Goal: Task Accomplishment & Management: Complete application form

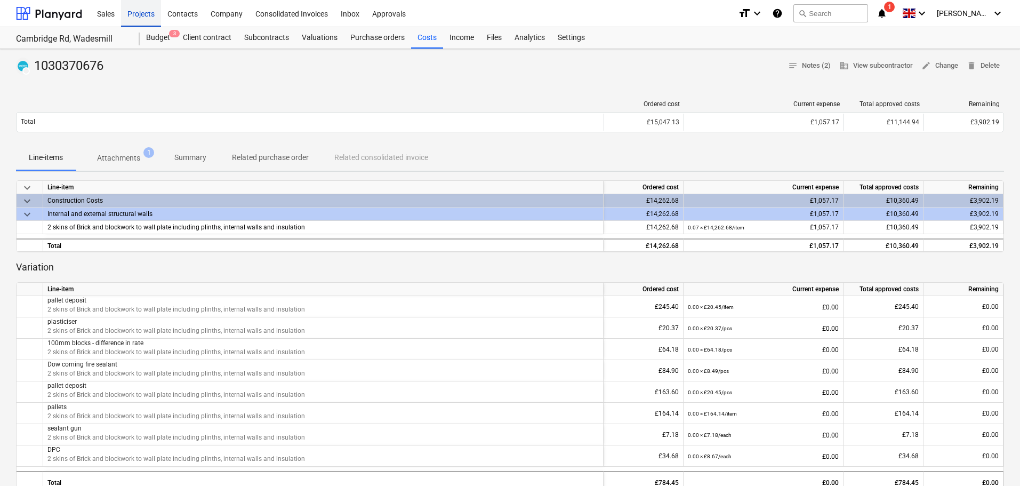
click at [151, 15] on div "Projects" at bounding box center [141, 12] width 40 height 27
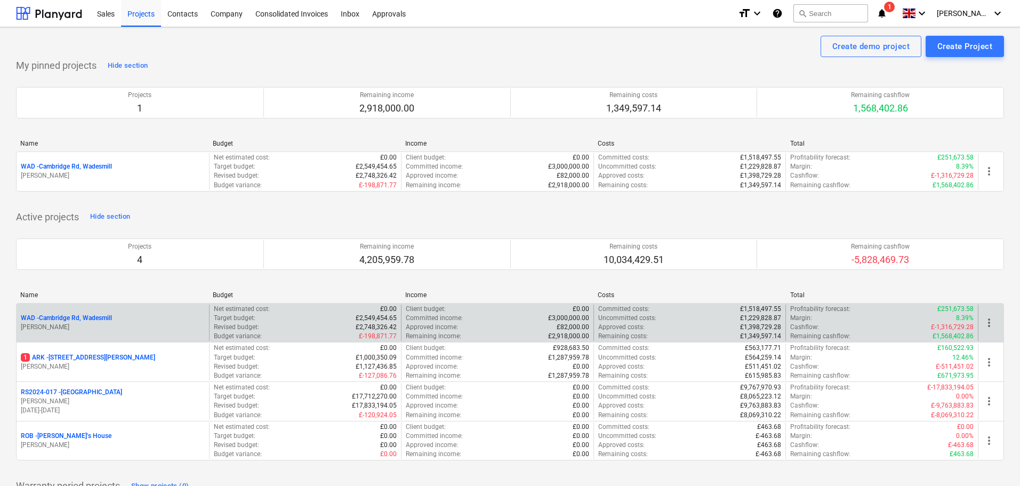
click at [81, 319] on p "WAD - Cambridge Rd, Wadesmill" at bounding box center [66, 317] width 91 height 9
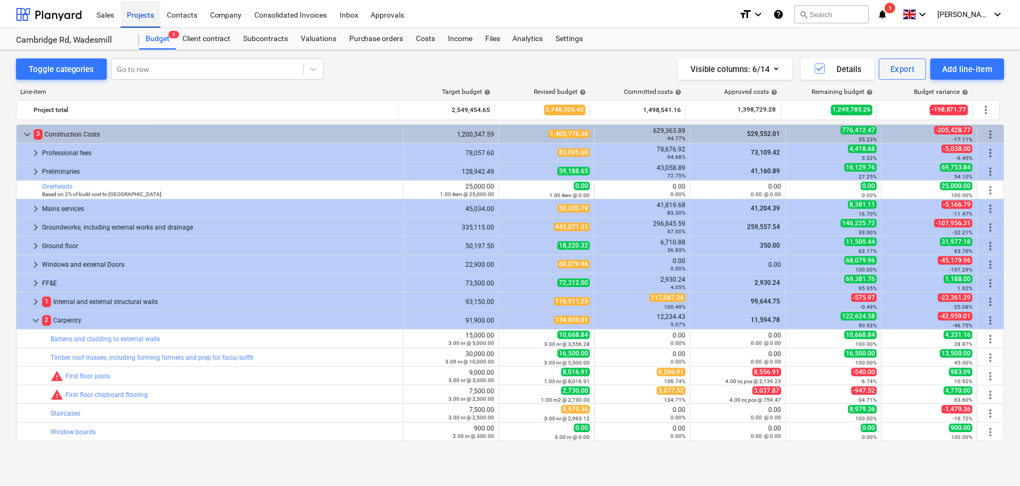
scroll to position [160, 0]
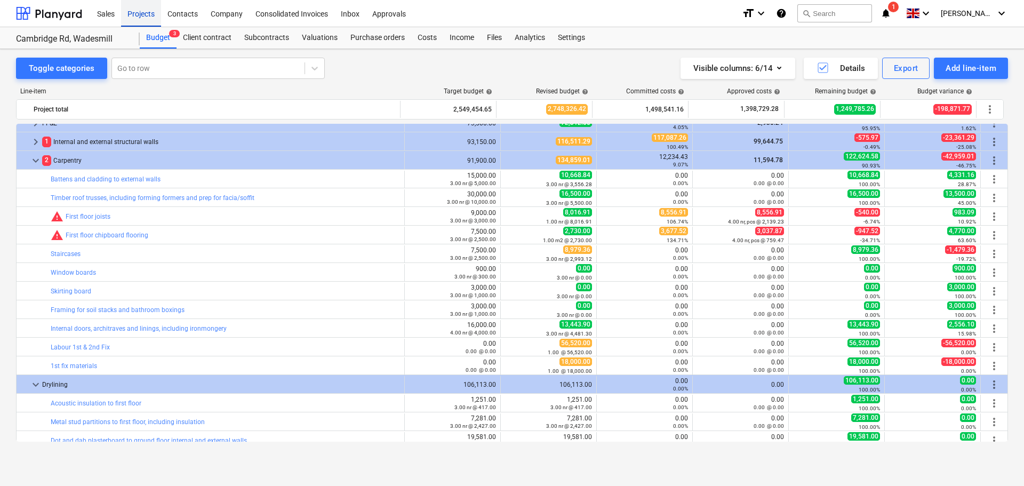
click at [149, 18] on div "Projects" at bounding box center [141, 12] width 40 height 27
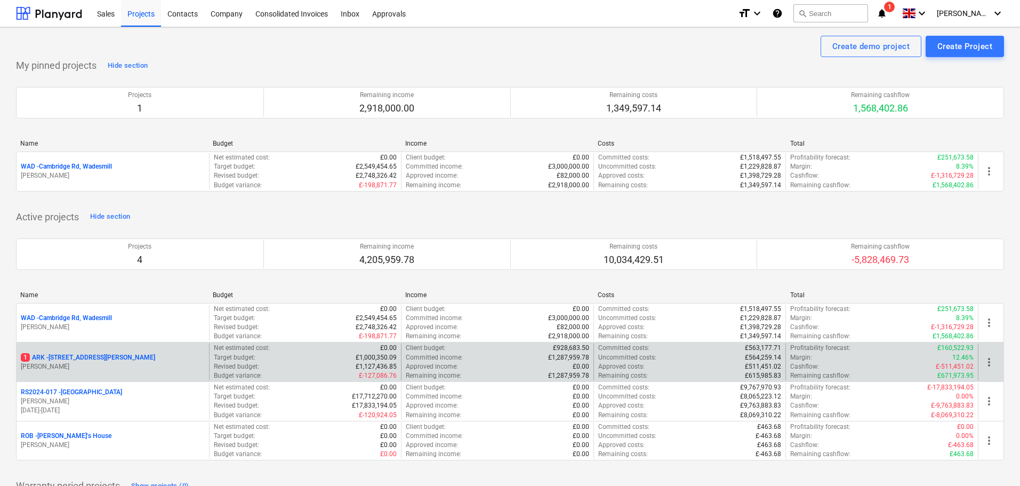
click at [87, 355] on p "1 ARK - 2 Galley Lane Arkley" at bounding box center [88, 357] width 134 height 9
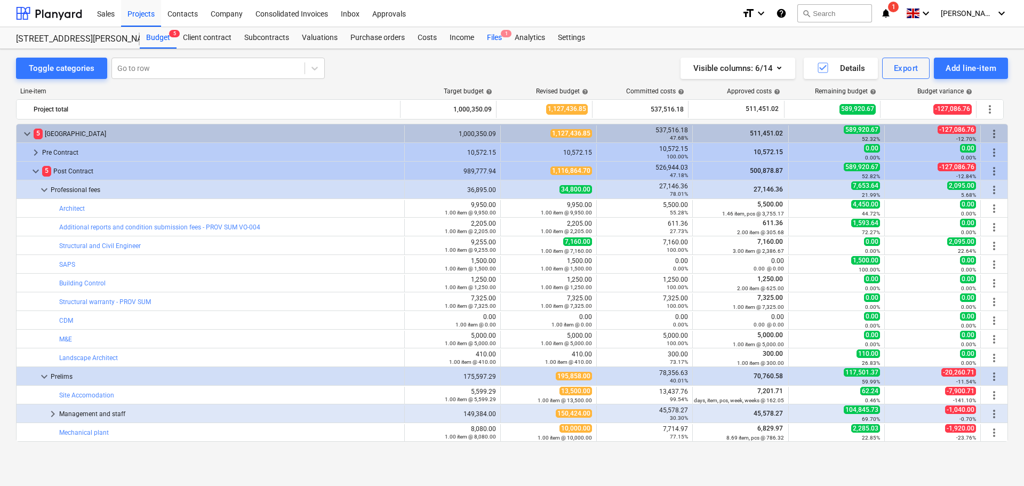
click at [499, 31] on div "Files 1" at bounding box center [494, 37] width 28 height 21
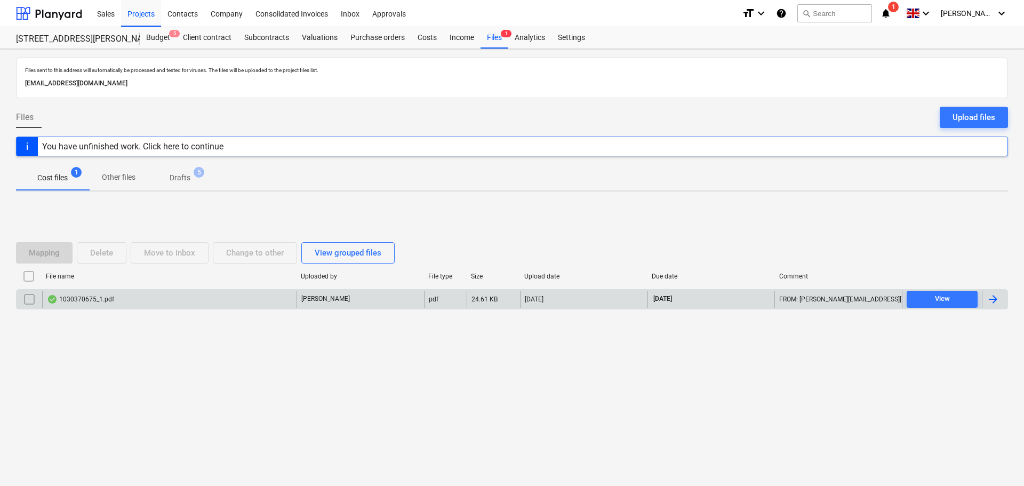
click at [91, 299] on div "1030370675_1.pdf" at bounding box center [80, 299] width 67 height 9
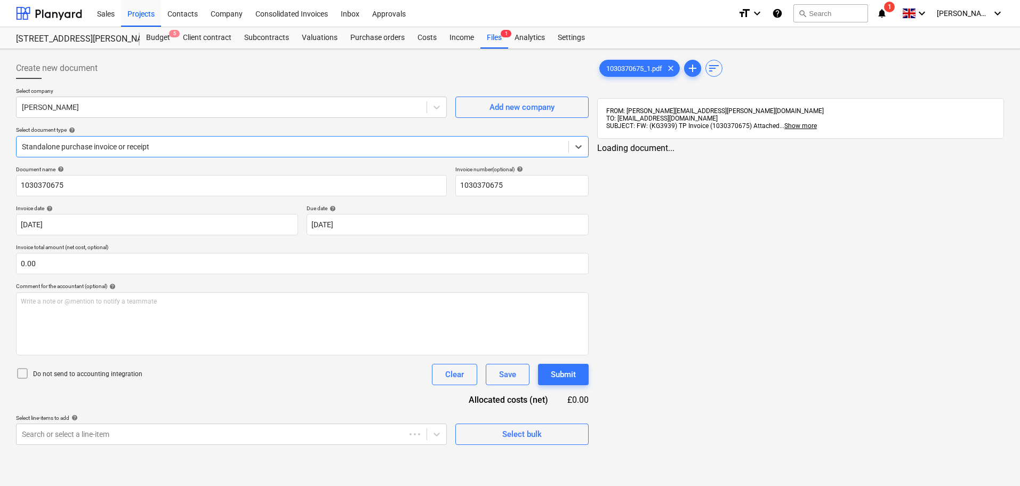
type input "1030370675"
type input "01 Oct 2025"
type input "30 Nov 2025"
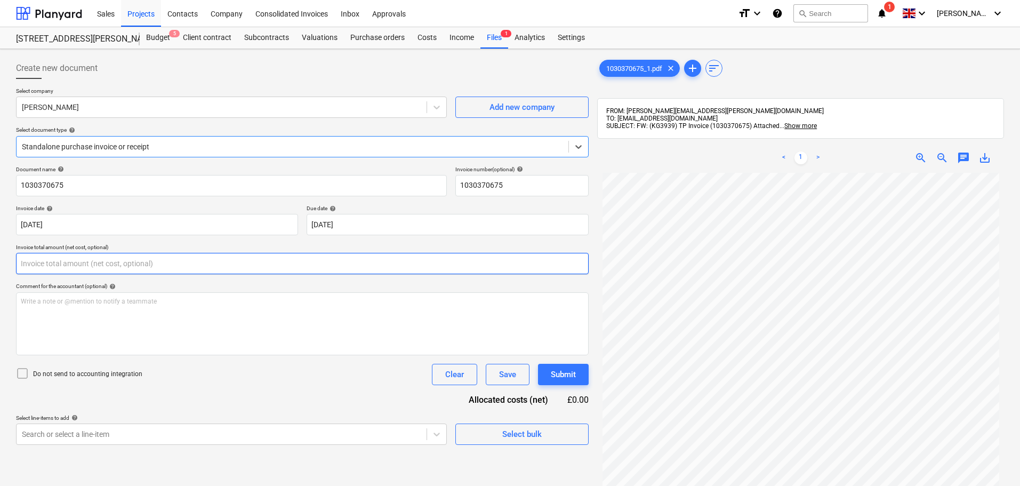
click at [131, 262] on input "text" at bounding box center [302, 263] width 573 height 21
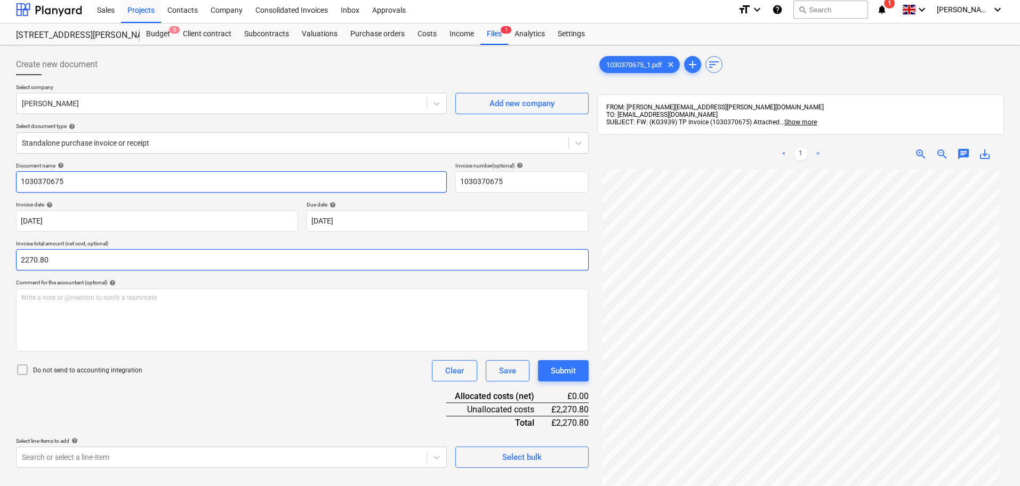
scroll to position [0, 0]
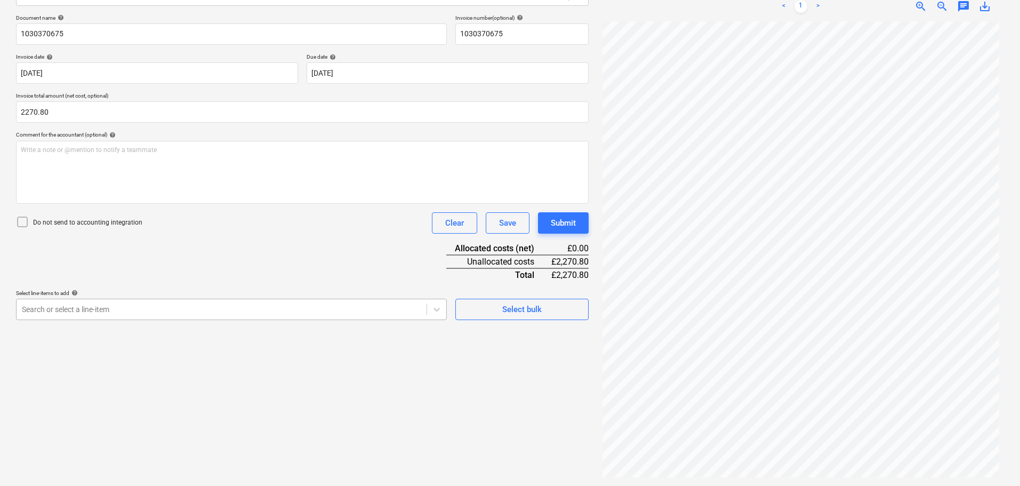
type input "2,270.80"
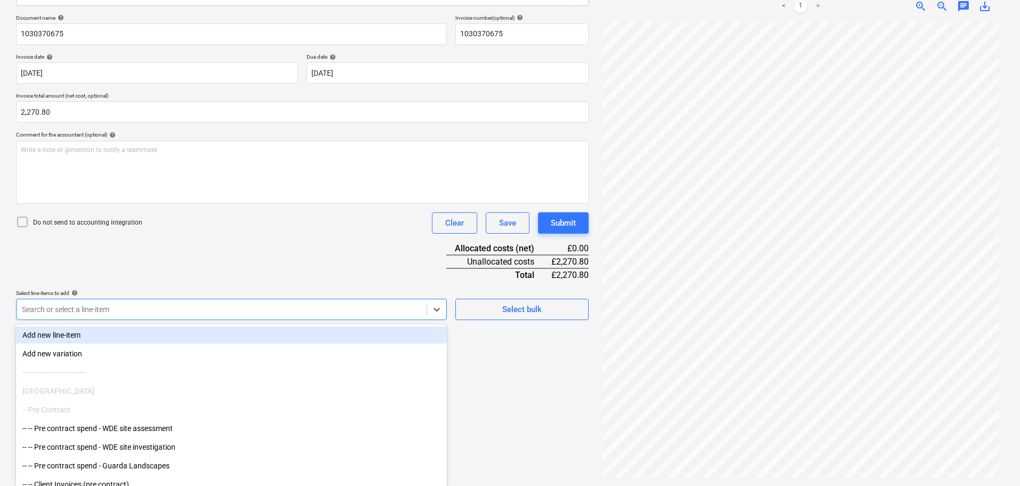
scroll to position [152, 0]
click at [142, 309] on div at bounding box center [221, 308] width 399 height 11
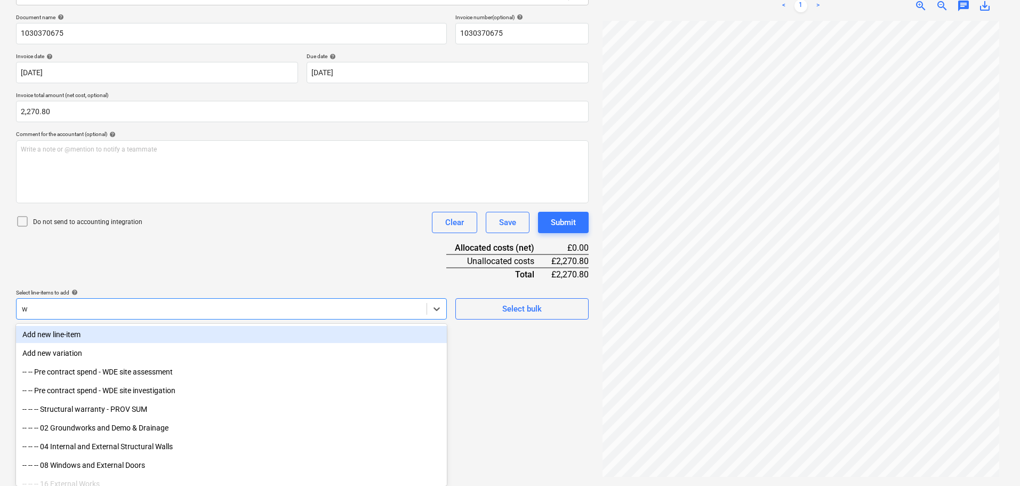
type input "wa"
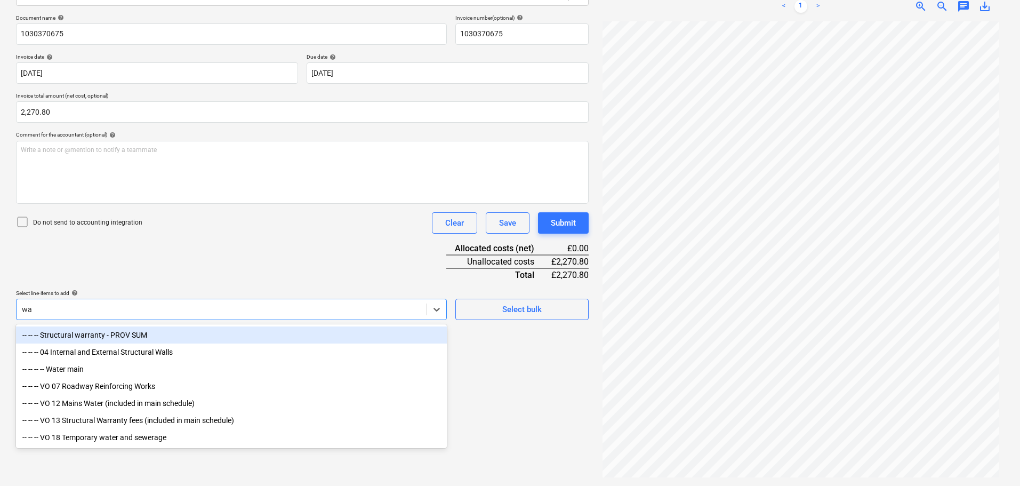
scroll to position [151, 0]
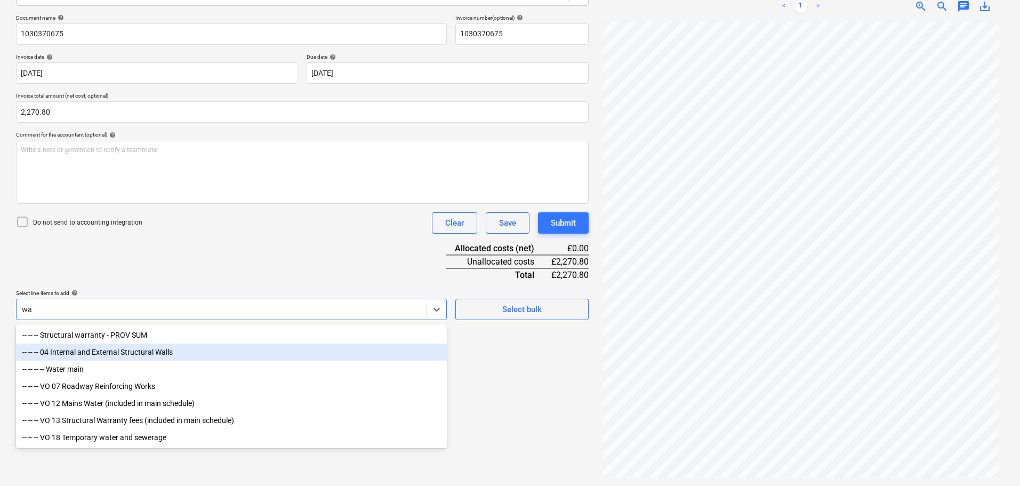
click at [129, 352] on div "-- -- -- 04 Internal and External Structural Walls" at bounding box center [231, 351] width 431 height 17
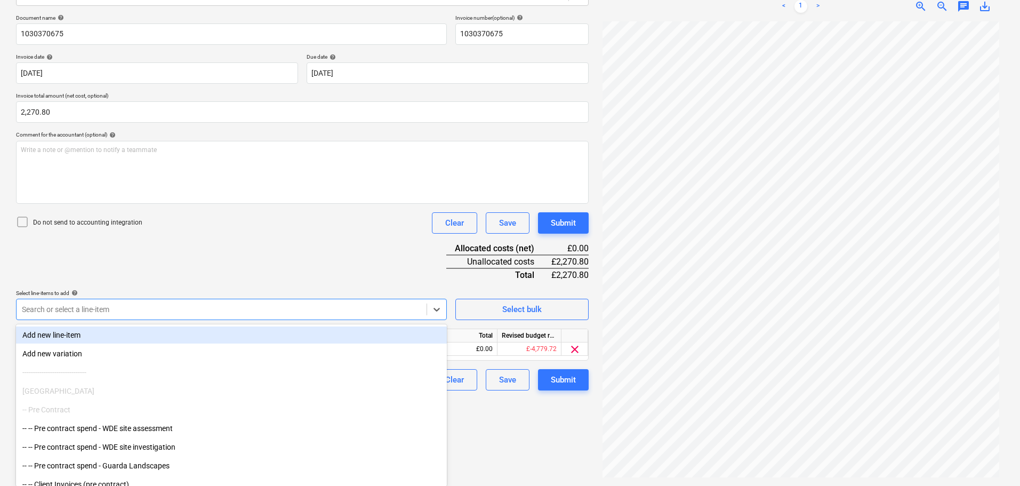
click at [275, 259] on div "Document name help 1030370675 Invoice number (optional) help 1030370675 Invoice…" at bounding box center [302, 202] width 573 height 376
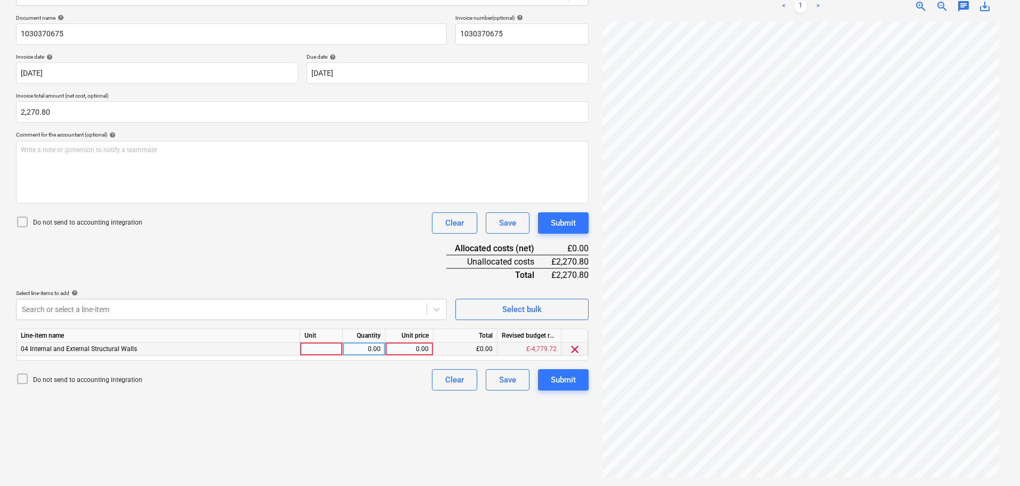
click at [422, 349] on div "0.00" at bounding box center [409, 348] width 39 height 13
type input "2270.80"
click at [398, 266] on div "Document name help 1030370675 Invoice number (optional) help 1030370675 Invoice…" at bounding box center [302, 202] width 573 height 376
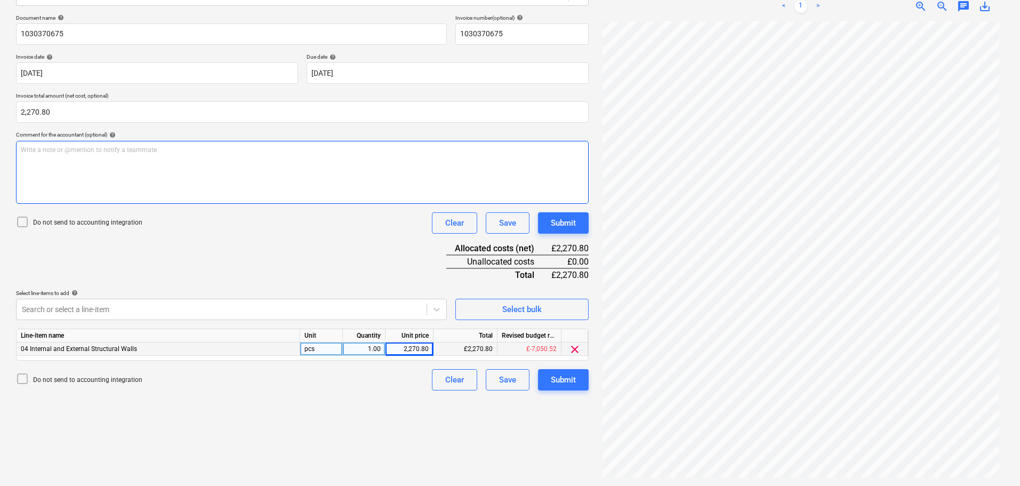
click at [179, 179] on div "Write a note or @mention to notify a teammate ﻿" at bounding box center [302, 172] width 573 height 63
click at [74, 152] on span "need to look at the internal and external structural wall budget. £7k over budg…" at bounding box center [219, 150] width 291 height 7
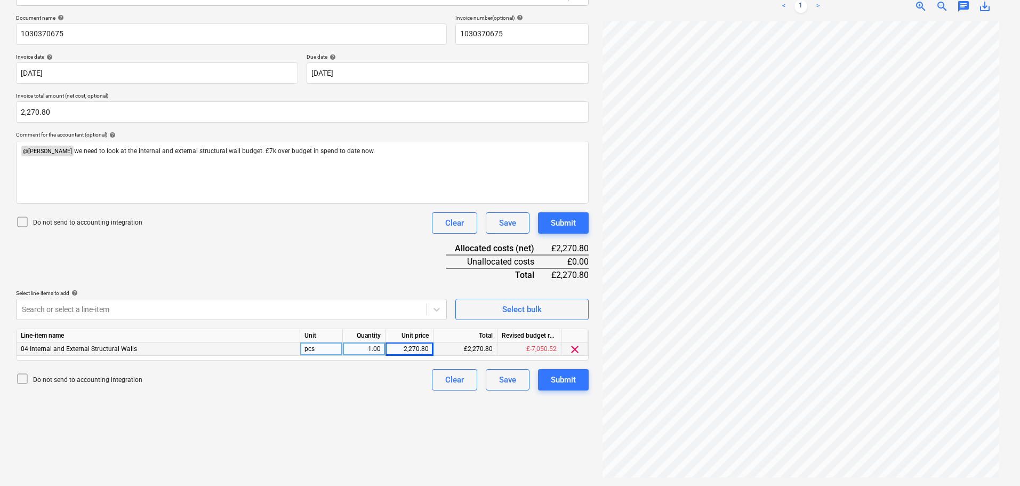
click at [242, 221] on div "Do not send to accounting integration Clear Save Submit" at bounding box center [302, 222] width 573 height 21
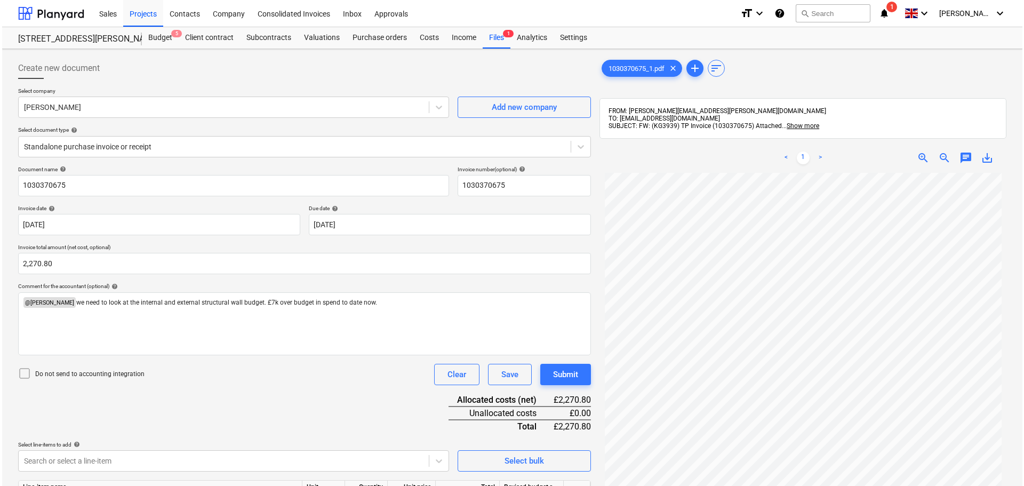
scroll to position [53, 0]
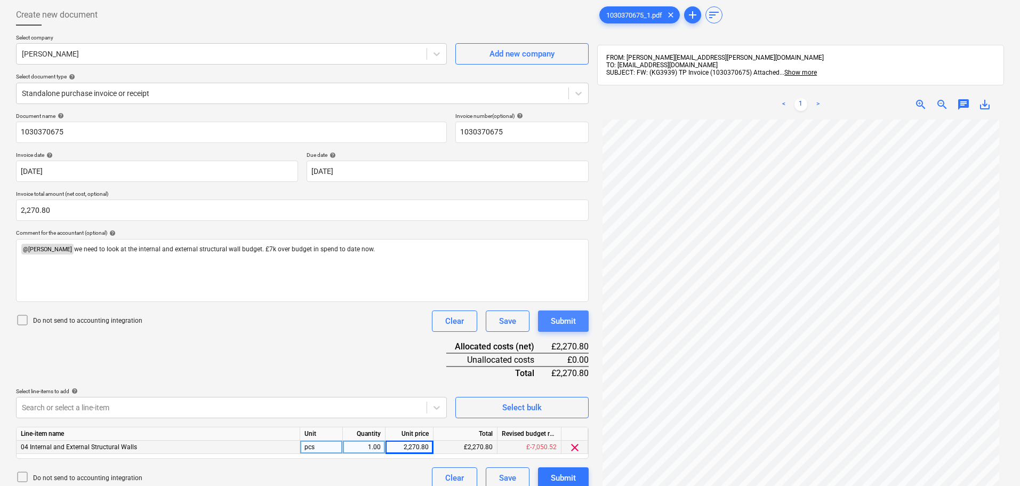
click at [560, 318] on div "Submit" at bounding box center [563, 321] width 25 height 14
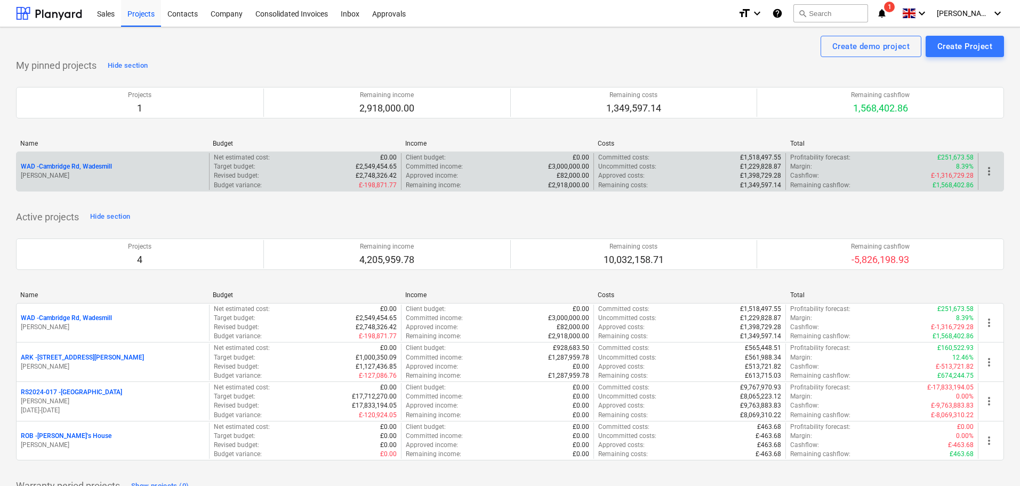
click at [84, 165] on p "WAD - Cambridge Rd, Wadesmill" at bounding box center [66, 166] width 91 height 9
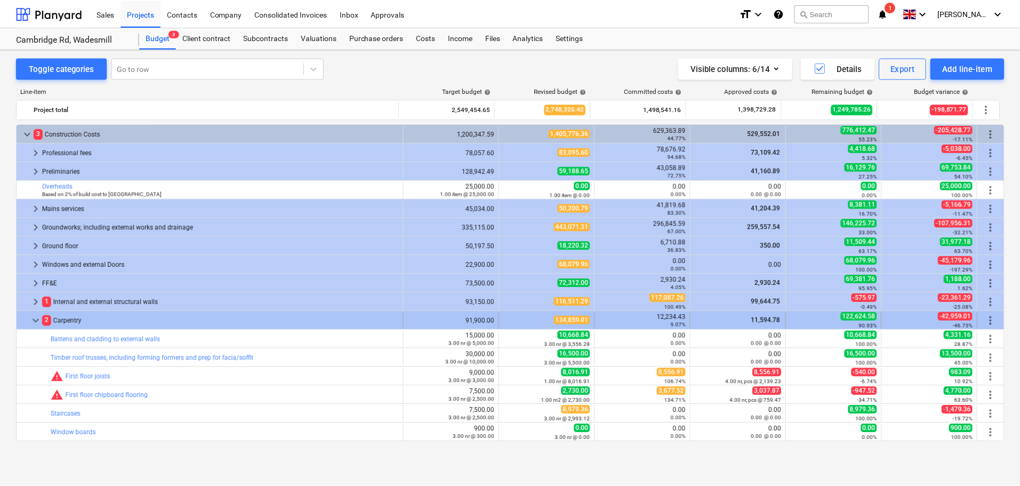
scroll to position [160, 0]
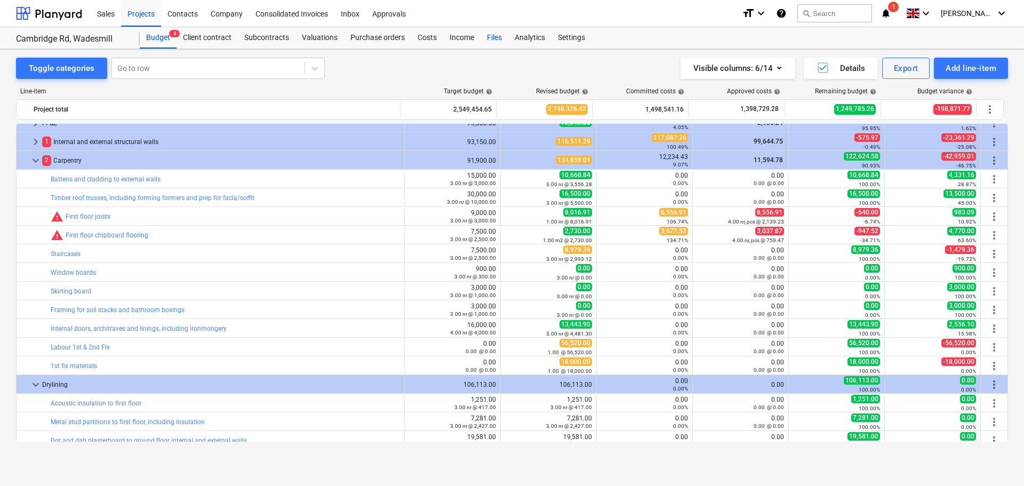
click at [495, 37] on div "Files" at bounding box center [494, 37] width 28 height 21
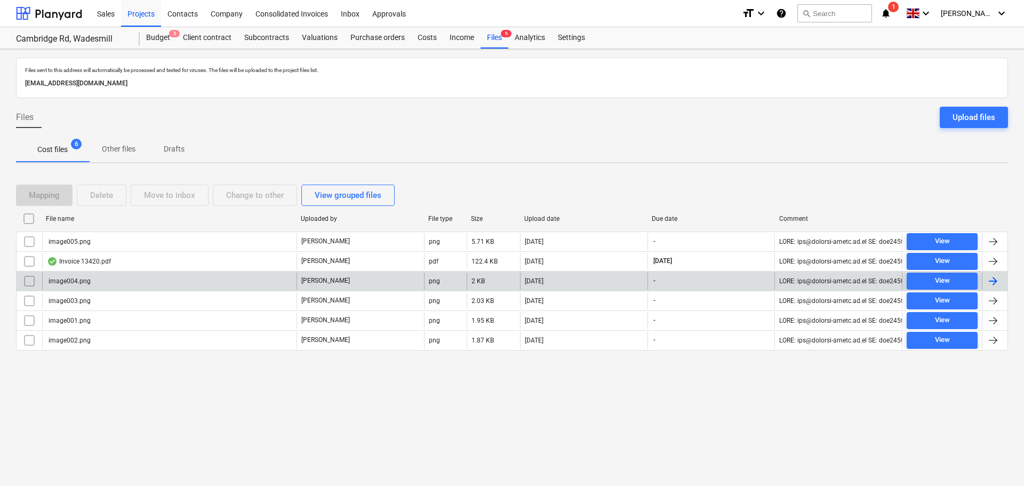
click at [28, 280] on input "checkbox" at bounding box center [29, 280] width 17 height 17
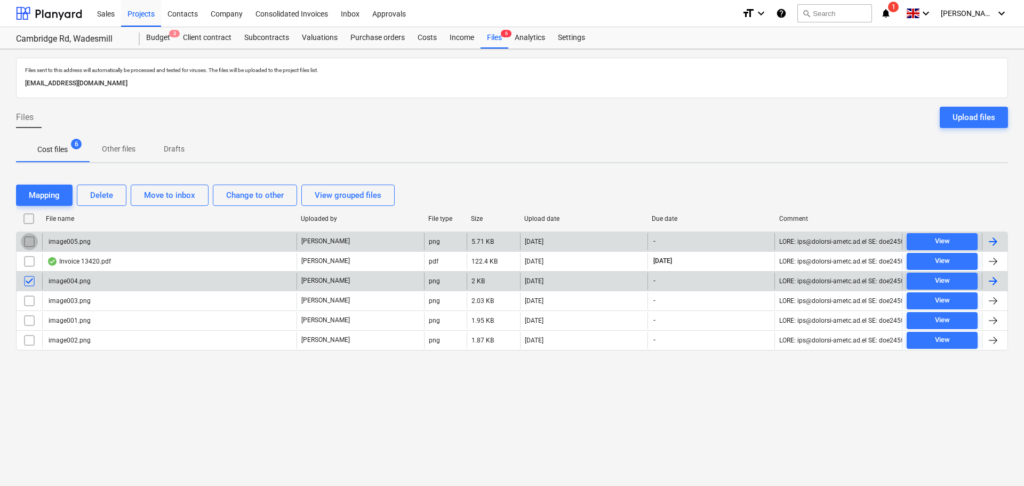
click at [30, 242] on input "checkbox" at bounding box center [29, 241] width 17 height 17
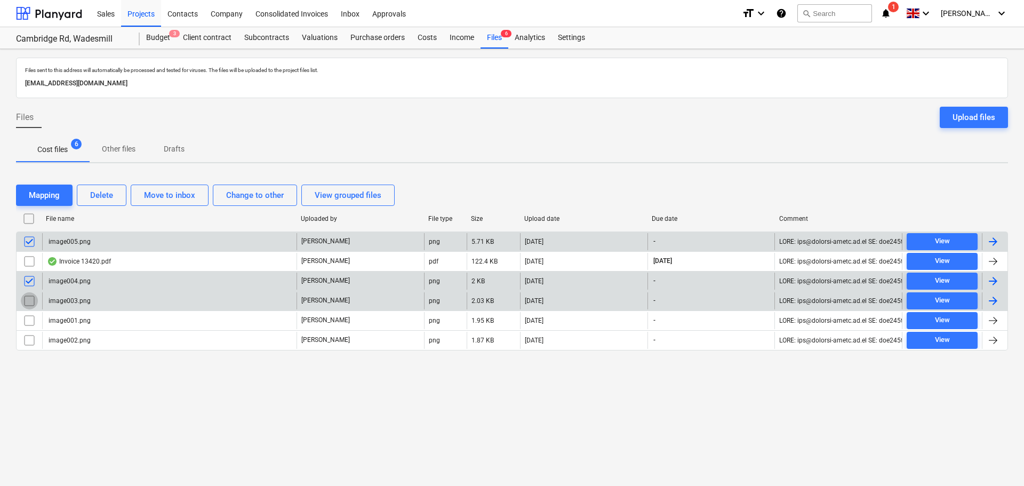
click at [36, 300] on input "checkbox" at bounding box center [29, 300] width 17 height 17
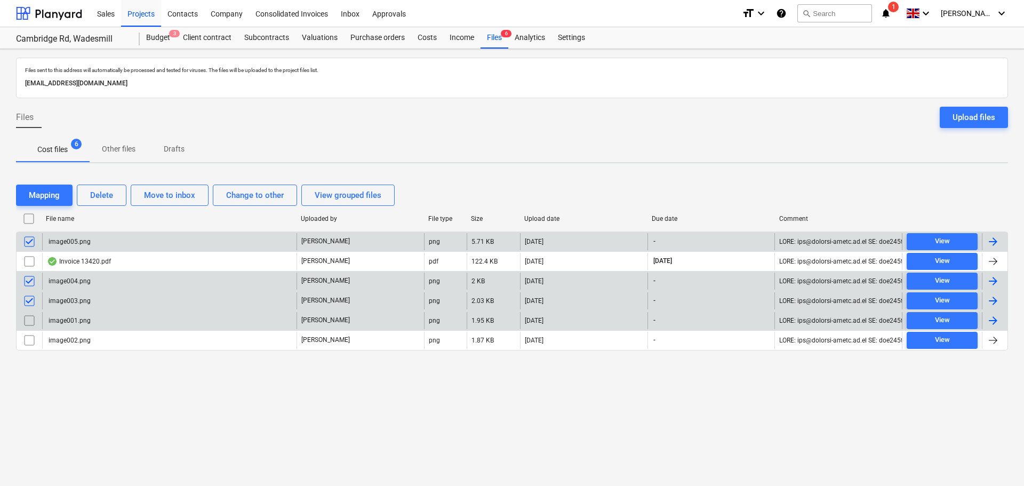
click at [31, 319] on input "checkbox" at bounding box center [29, 320] width 17 height 17
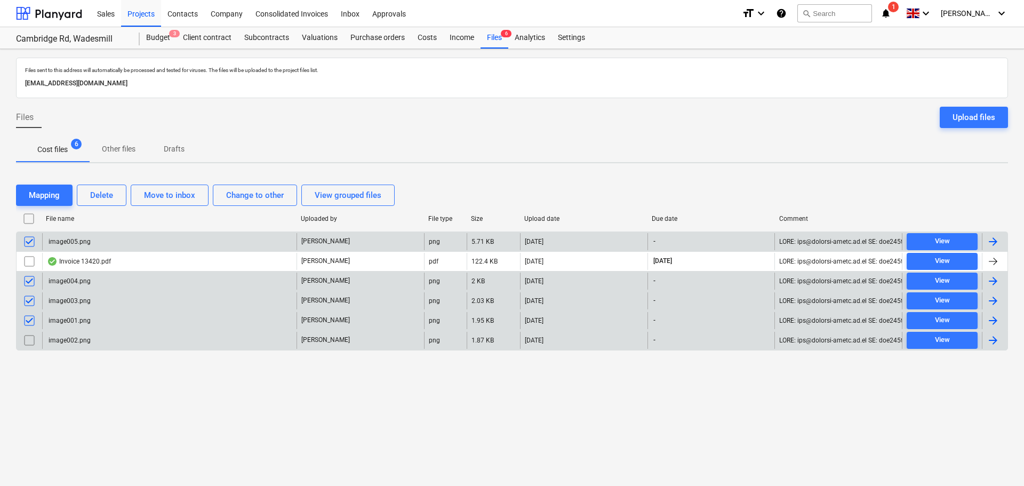
click at [31, 338] on input "checkbox" at bounding box center [29, 340] width 17 height 17
click at [109, 192] on div "Delete" at bounding box center [101, 195] width 23 height 14
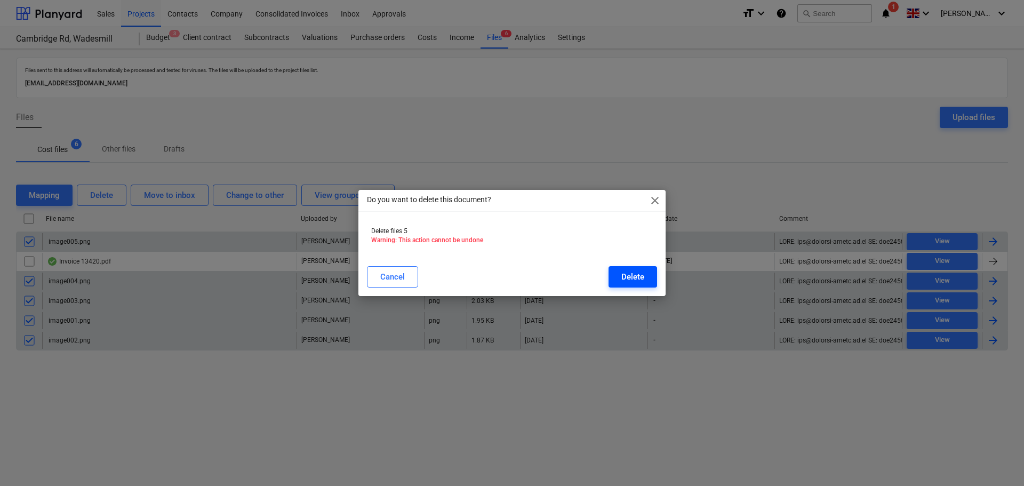
click at [634, 274] on div "Delete" at bounding box center [632, 277] width 23 height 14
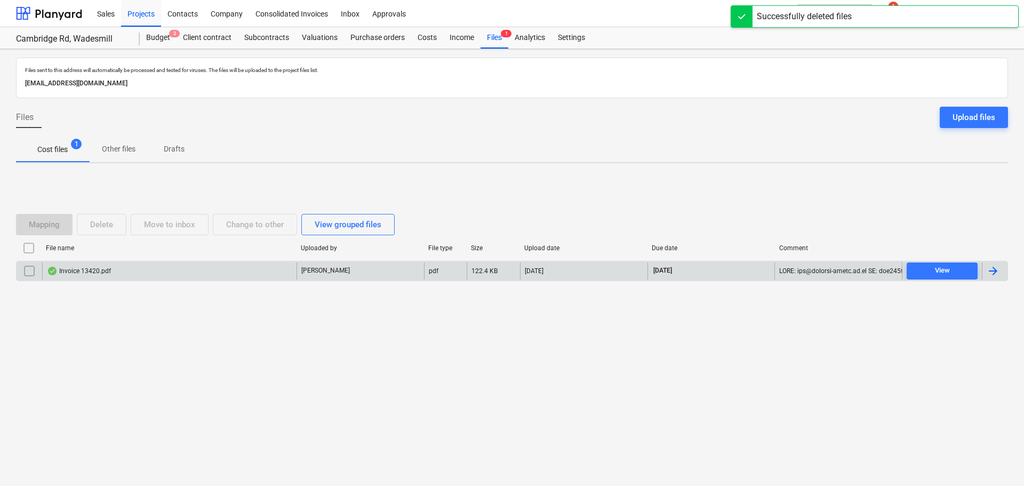
click at [98, 270] on div "Invoice 13420.pdf" at bounding box center [79, 271] width 64 height 9
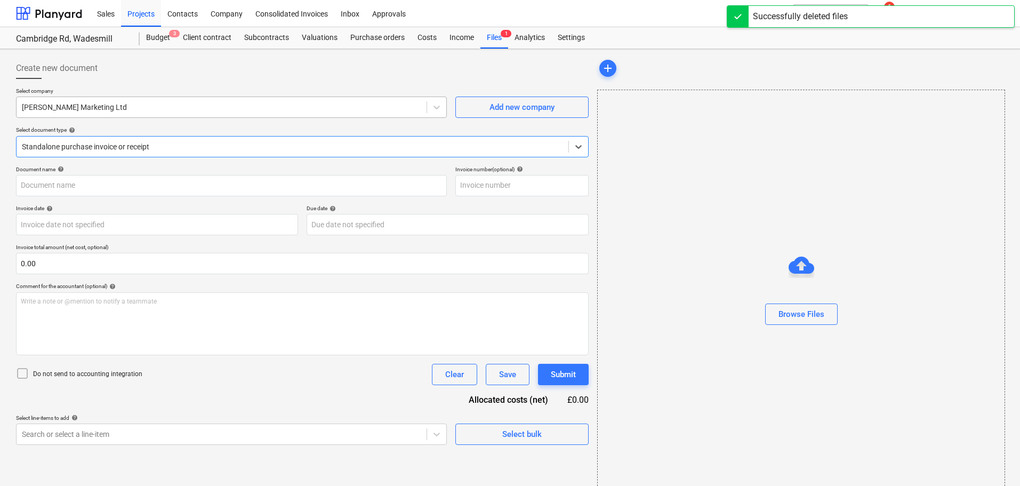
type input "13420"
type input "[DATE]"
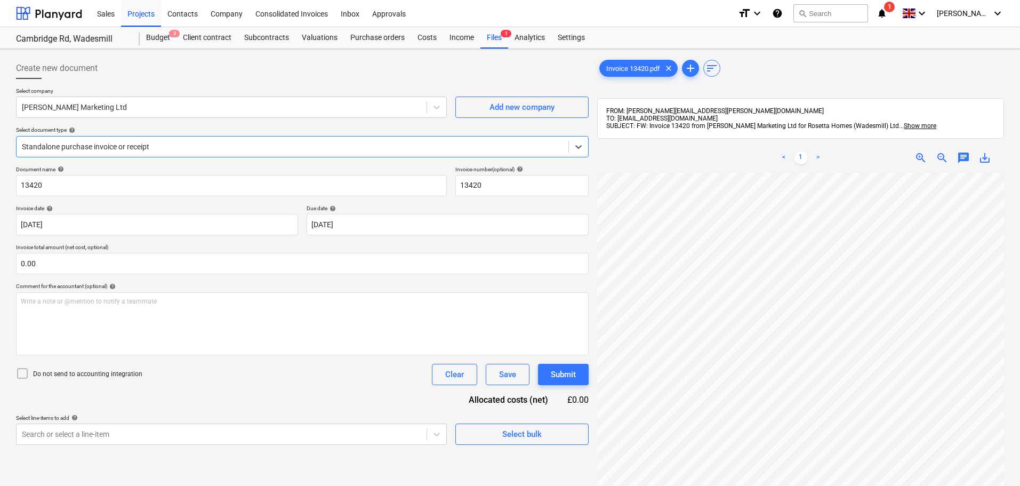
click at [155, 144] on div at bounding box center [292, 146] width 541 height 11
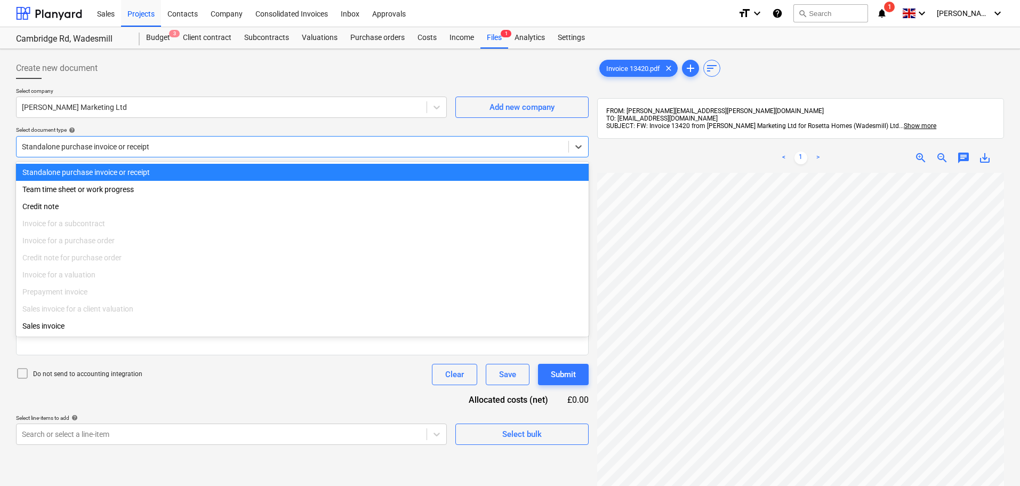
click at [155, 144] on div at bounding box center [292, 146] width 541 height 11
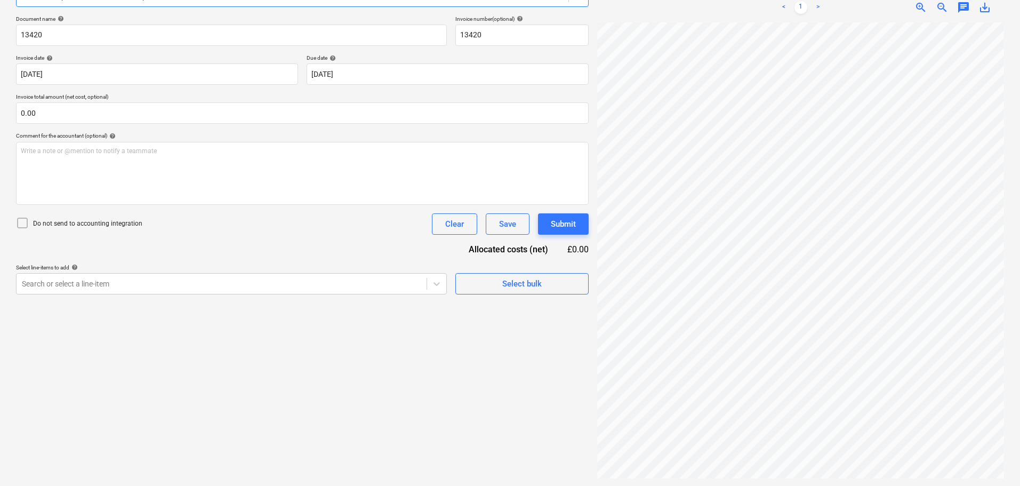
scroll to position [151, 0]
click at [134, 281] on div at bounding box center [221, 282] width 399 height 11
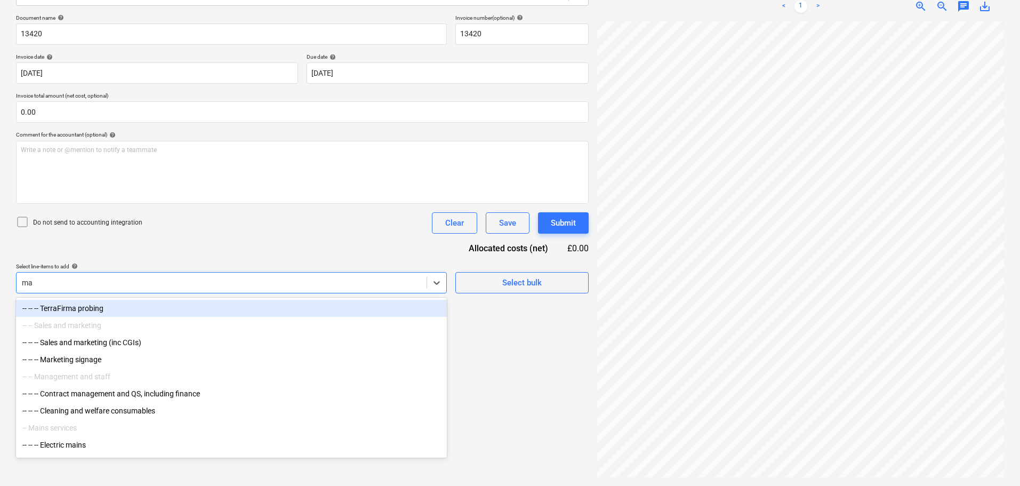
type input "mar"
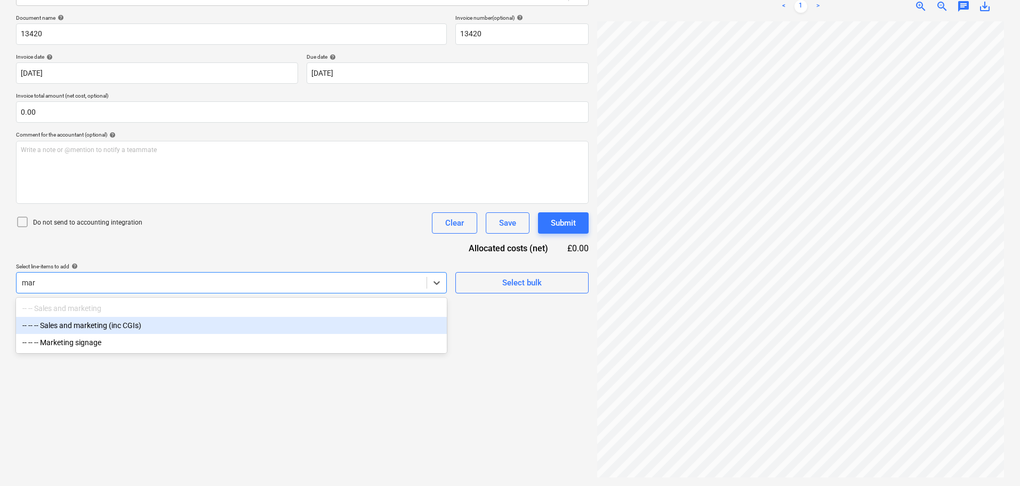
click at [117, 326] on div "-- -- -- Sales and marketing (inc CGIs)" at bounding box center [231, 325] width 431 height 17
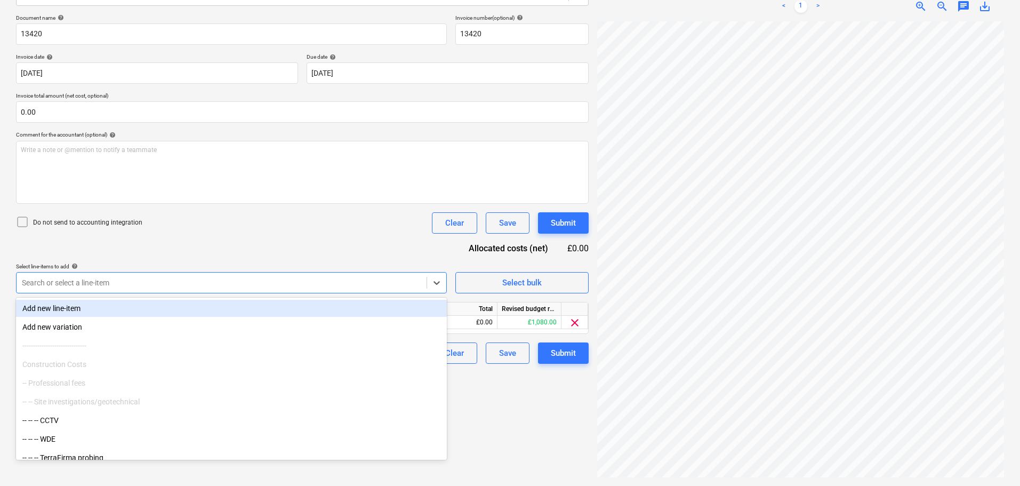
click at [243, 229] on div "Do not send to accounting integration Clear Save Submit" at bounding box center [302, 222] width 573 height 21
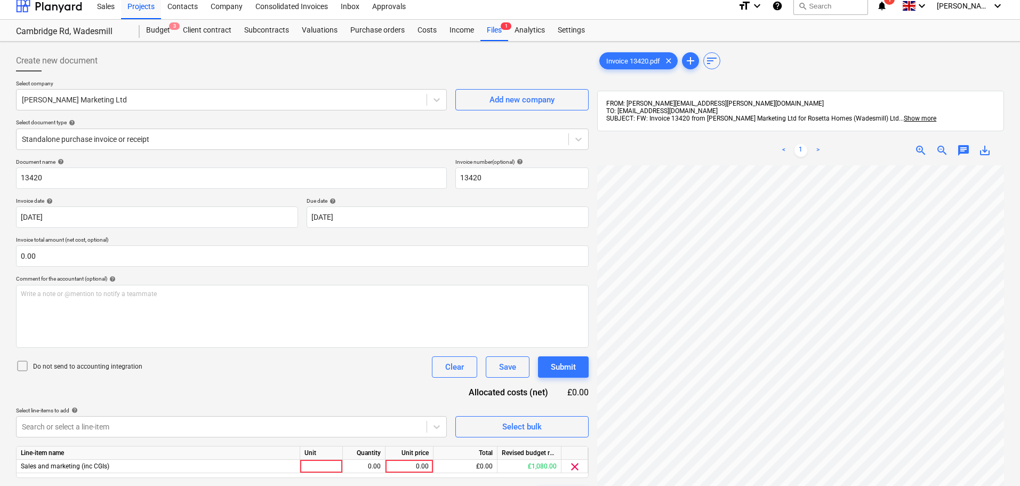
scroll to position [0, 0]
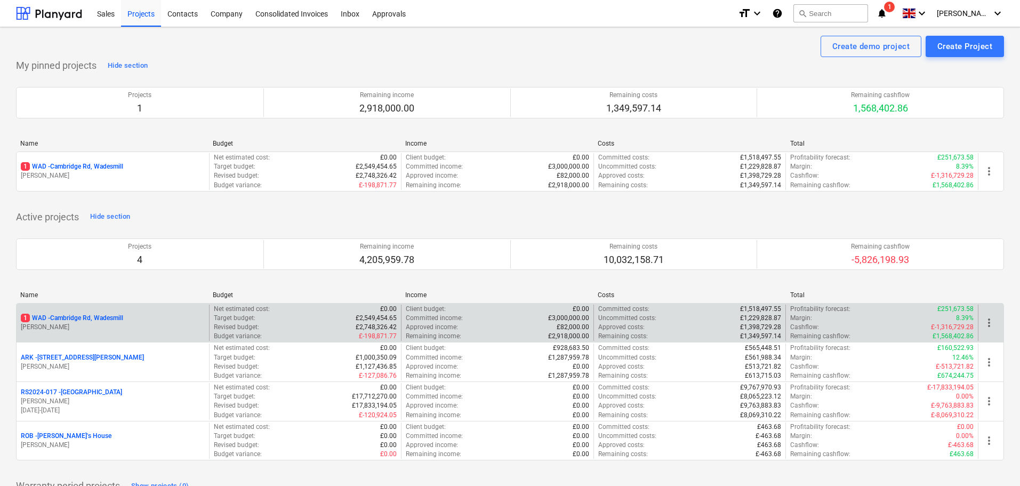
click at [88, 317] on p "1 WAD - Cambridge Rd, Wadesmill" at bounding box center [72, 317] width 102 height 9
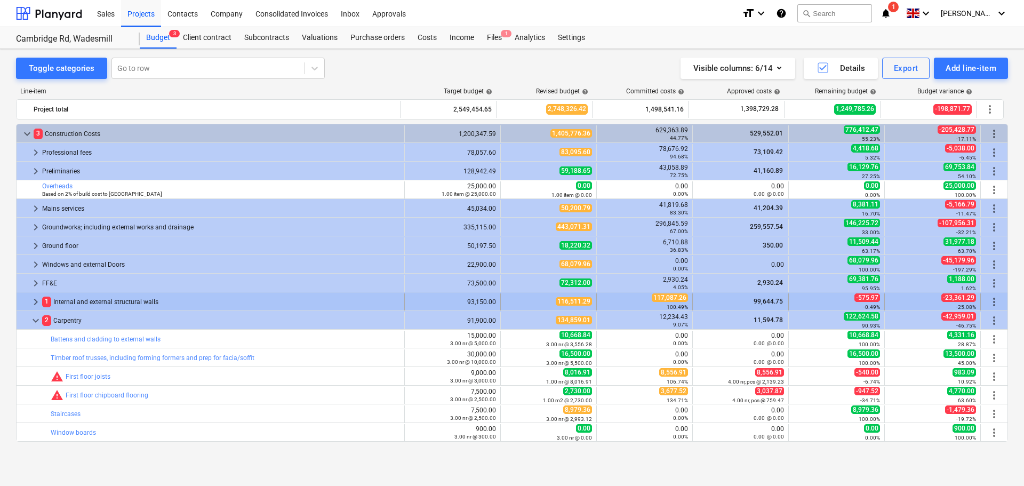
scroll to position [160, 0]
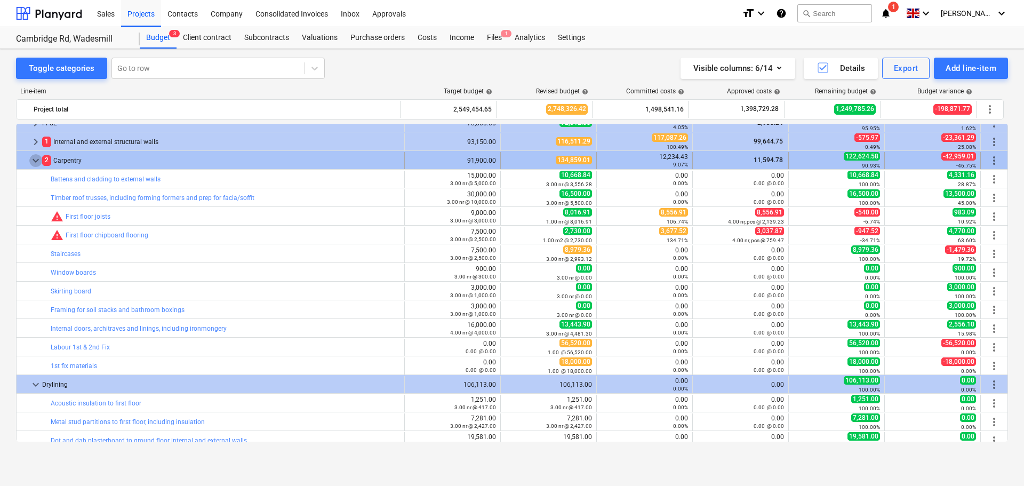
click at [37, 163] on span "keyboard_arrow_down" at bounding box center [35, 160] width 13 height 13
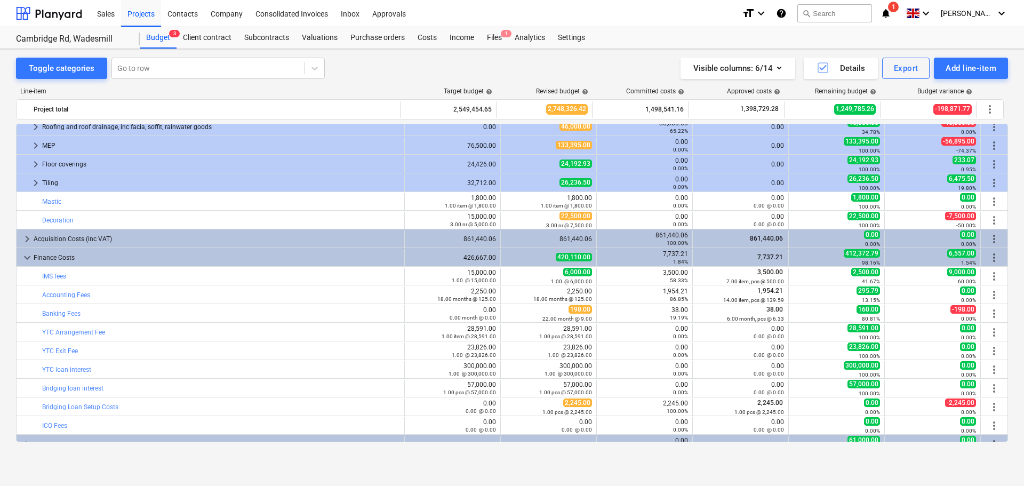
scroll to position [391, 0]
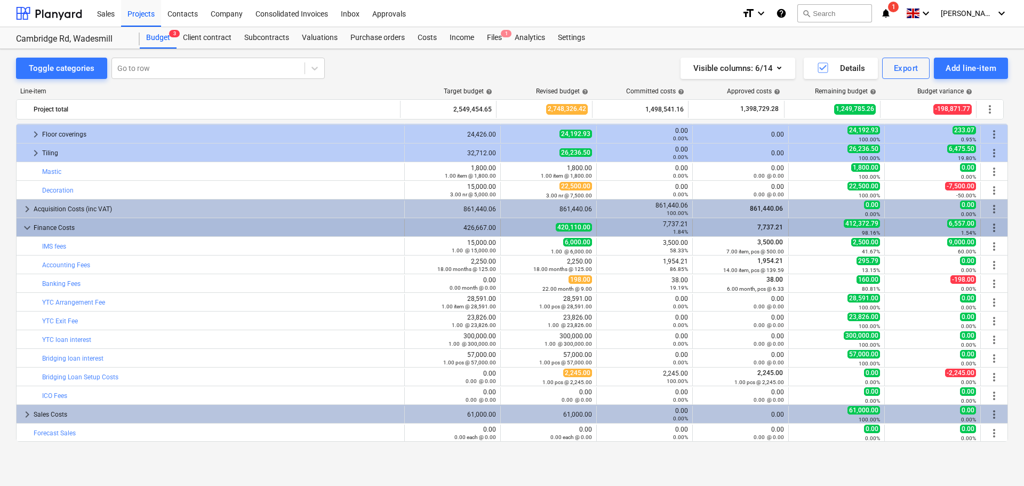
click at [26, 229] on span "keyboard_arrow_down" at bounding box center [27, 227] width 13 height 13
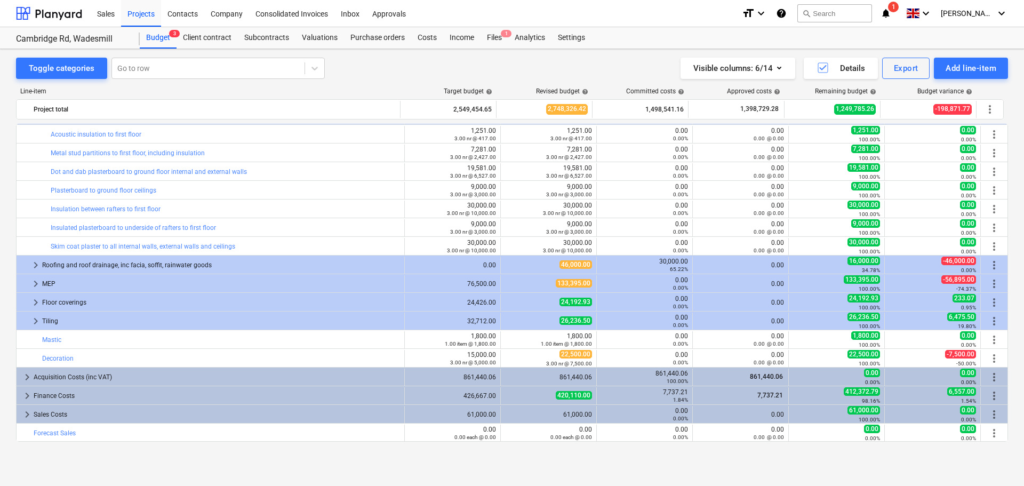
scroll to position [223, 0]
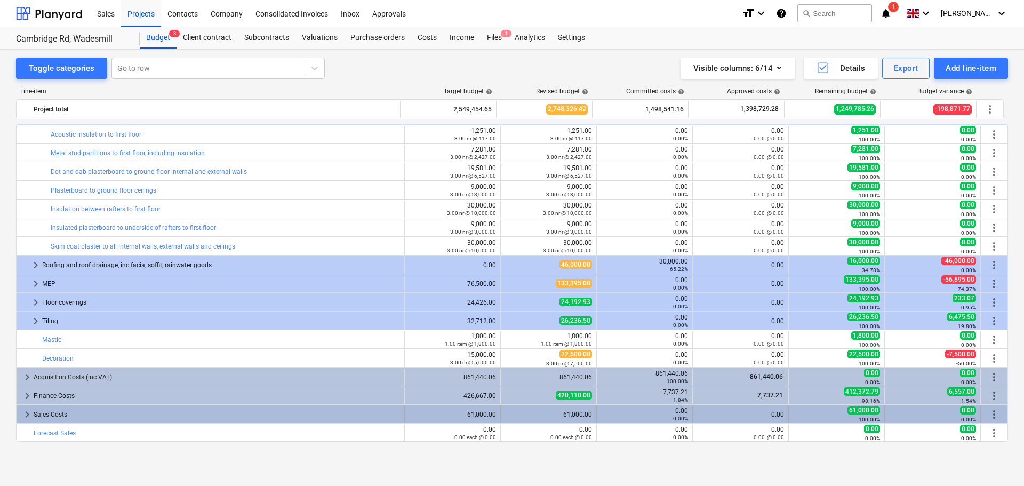
click at [27, 415] on span "keyboard_arrow_right" at bounding box center [27, 414] width 13 height 13
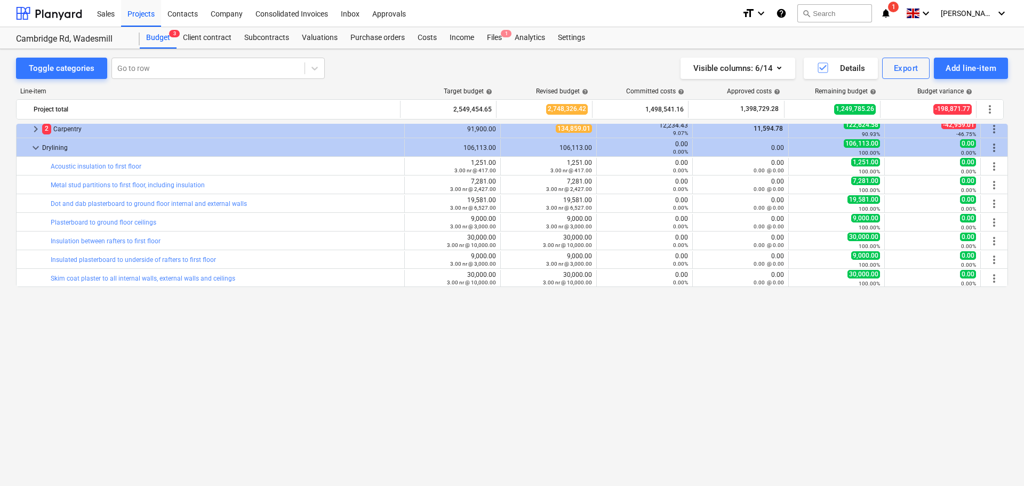
scroll to position [0, 0]
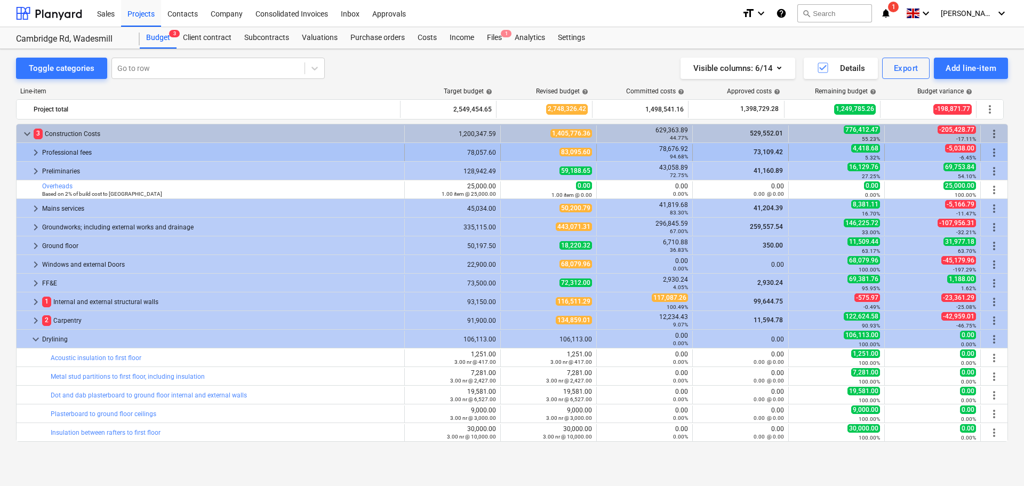
click at [37, 154] on span "keyboard_arrow_right" at bounding box center [35, 152] width 13 height 13
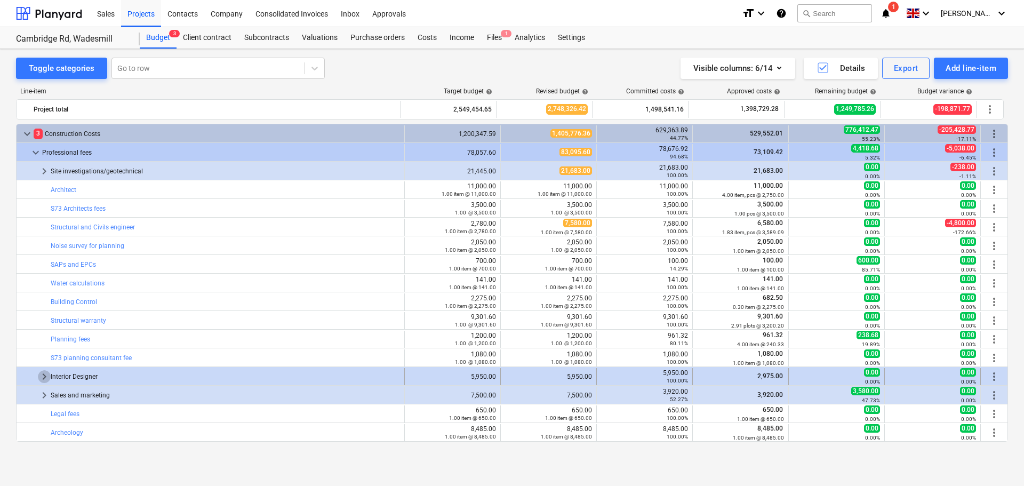
click at [45, 378] on span "keyboard_arrow_right" at bounding box center [44, 376] width 13 height 13
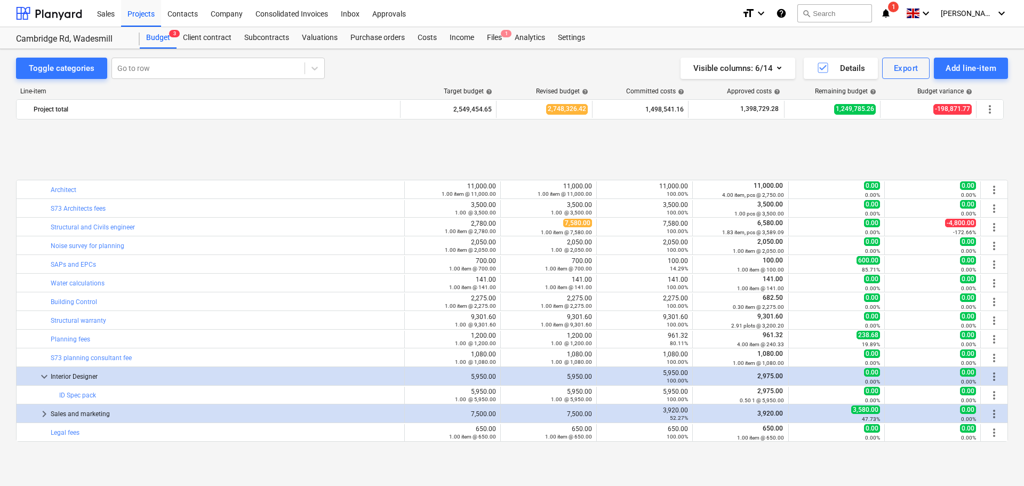
scroll to position [107, 0]
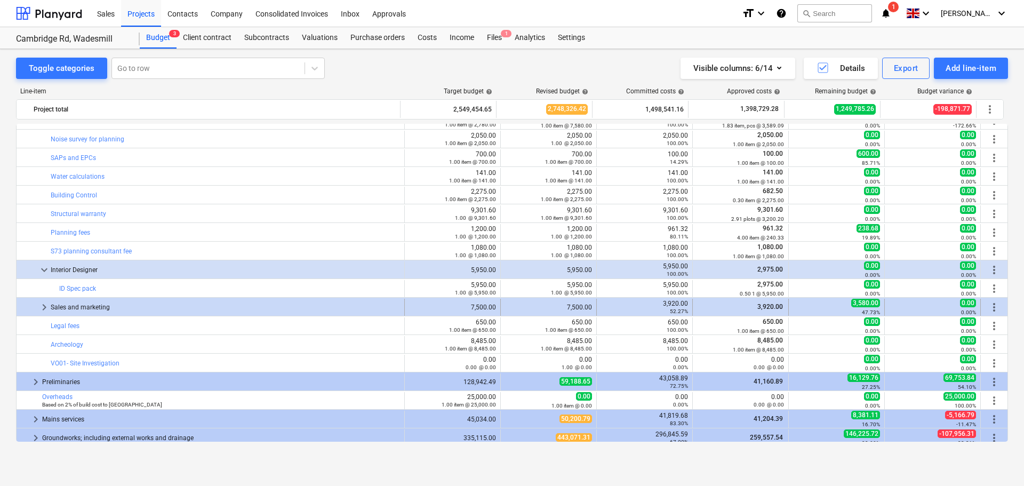
click at [44, 305] on span "keyboard_arrow_right" at bounding box center [44, 307] width 13 height 13
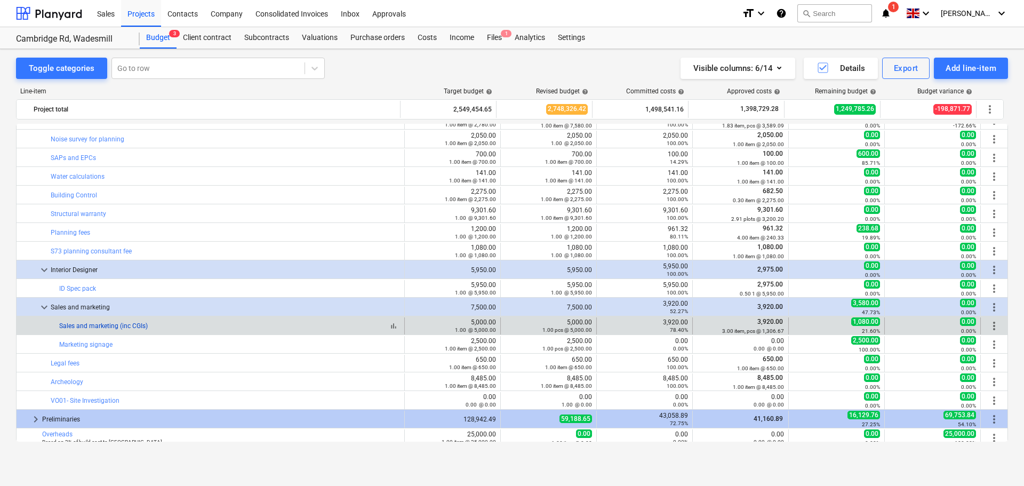
click at [114, 325] on link "Sales and marketing (inc CGIs)" at bounding box center [103, 325] width 88 height 7
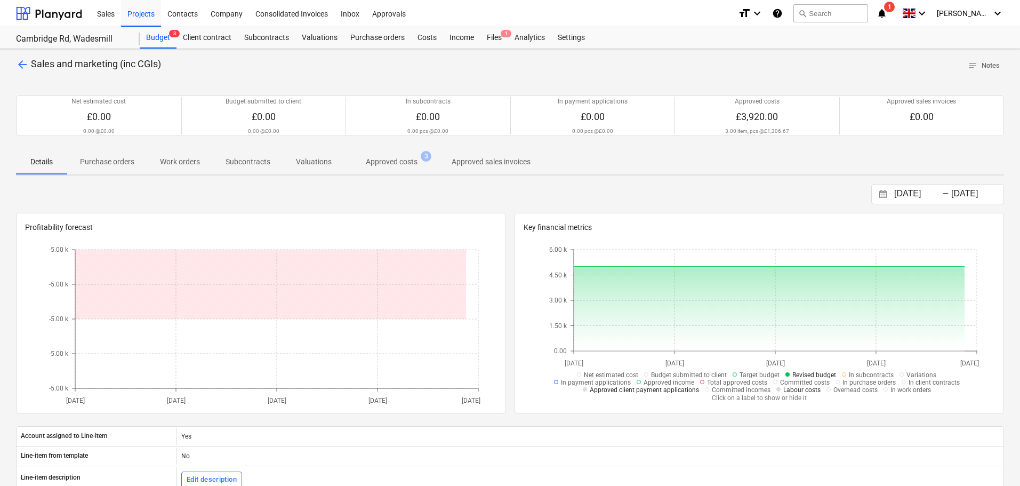
click at [393, 160] on p "Approved costs" at bounding box center [392, 161] width 52 height 11
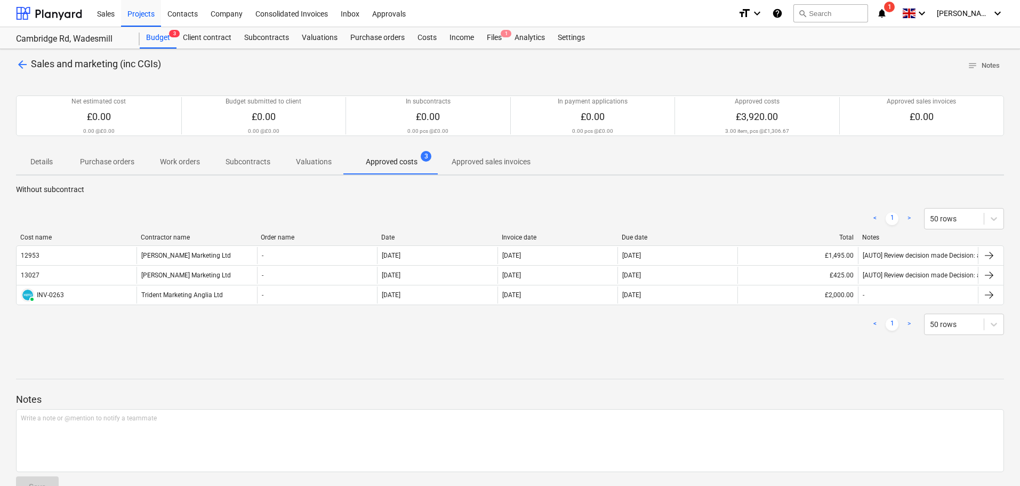
click at [20, 65] on span "arrow_back" at bounding box center [22, 64] width 13 height 13
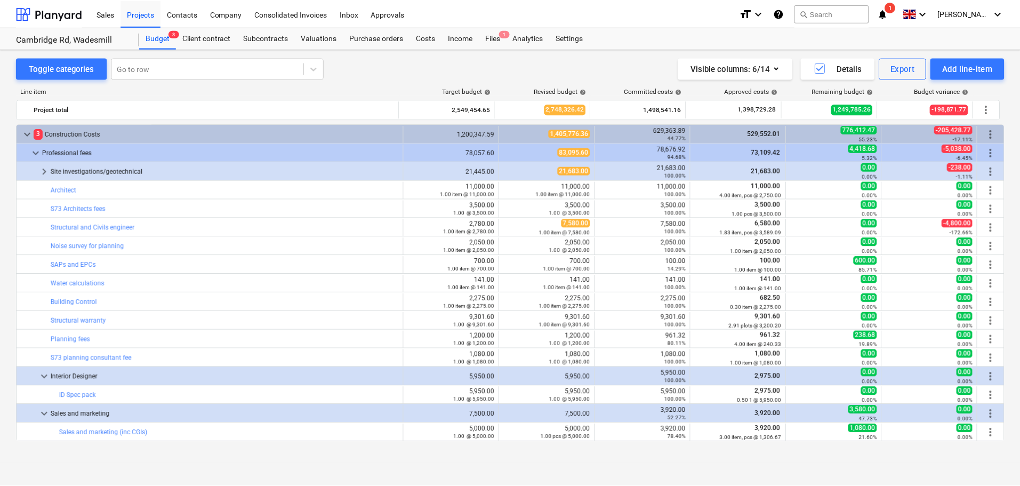
scroll to position [107, 0]
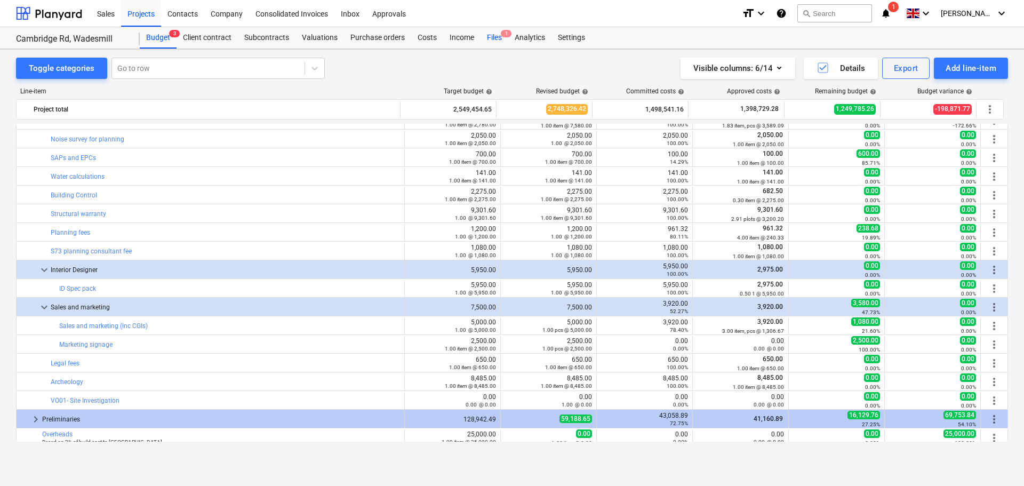
click at [491, 34] on div "Files 1" at bounding box center [494, 37] width 28 height 21
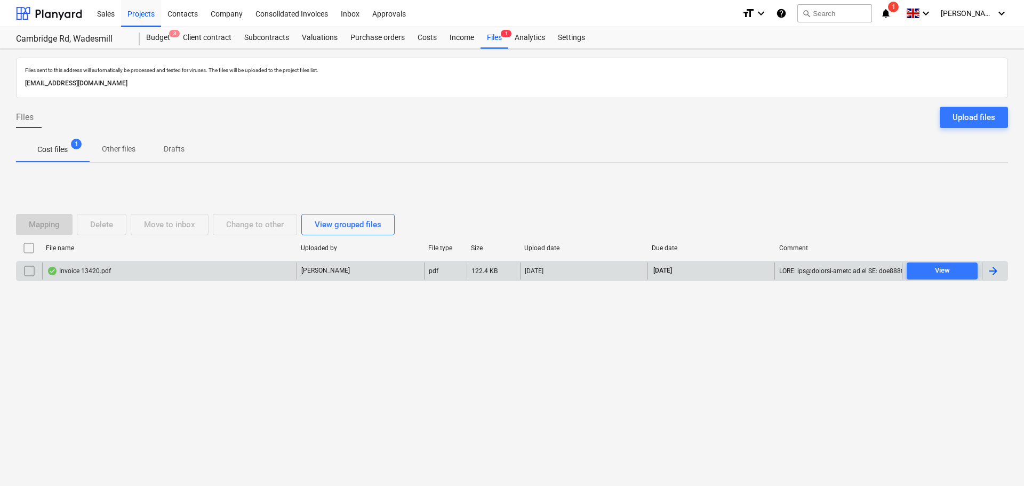
click at [123, 275] on div "Invoice 13420.pdf" at bounding box center [169, 270] width 254 height 17
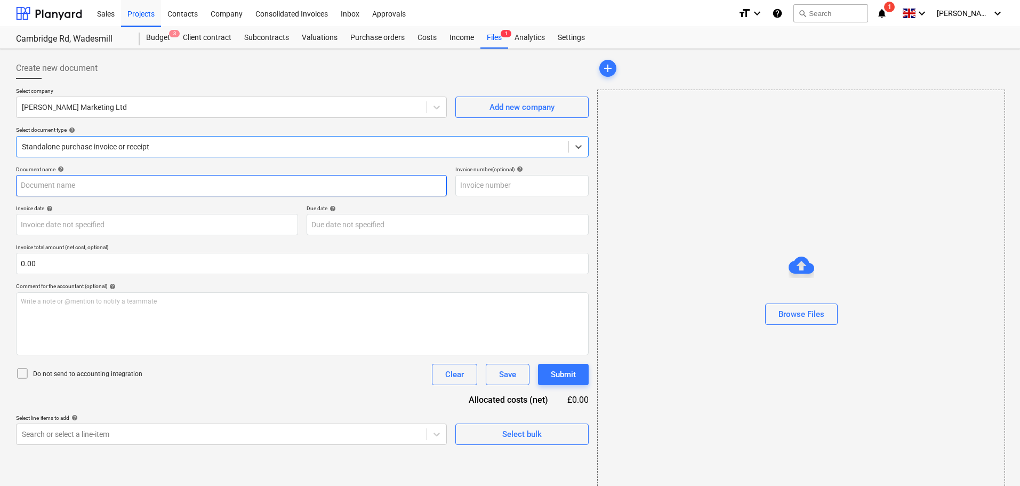
type input "13420"
type input "[DATE]"
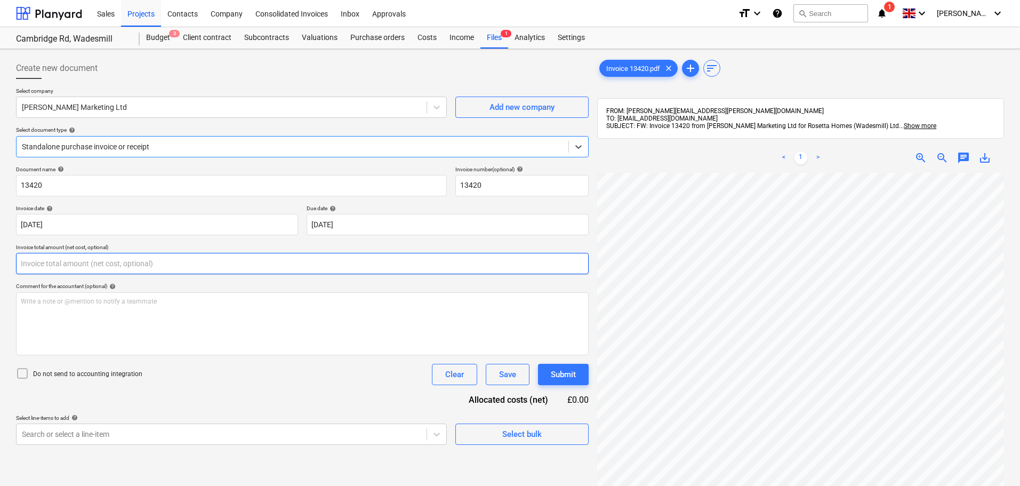
click at [147, 260] on input "text" at bounding box center [302, 263] width 573 height 21
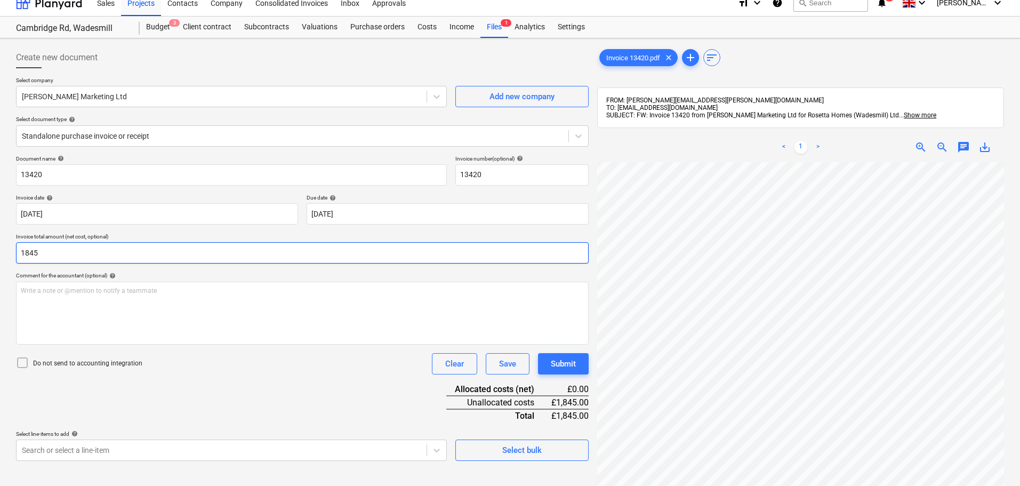
scroll to position [151, 0]
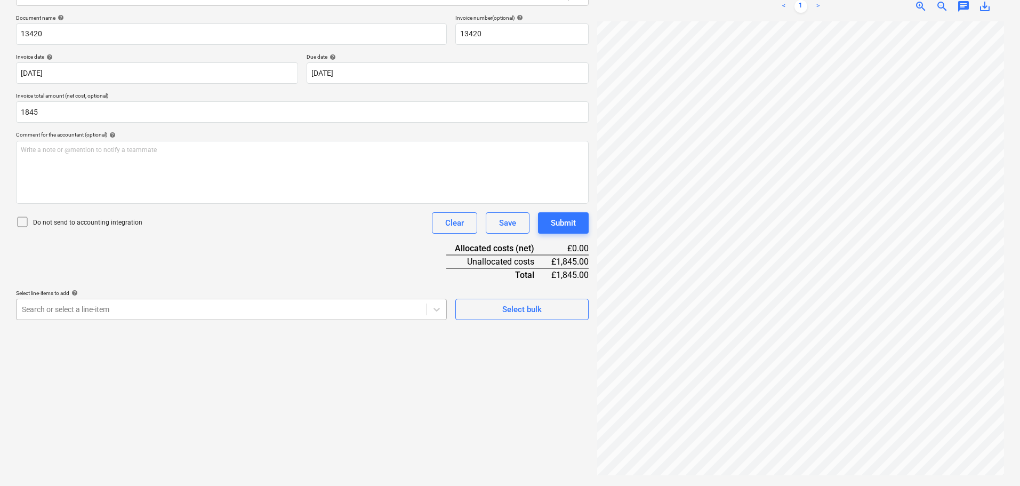
type input "1,845.00"
click at [128, 309] on div at bounding box center [221, 309] width 399 height 11
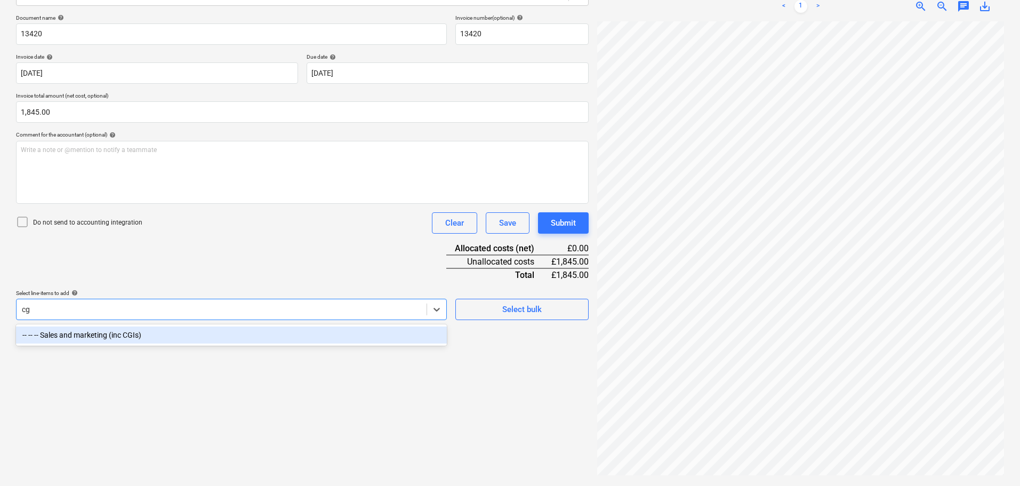
type input "cgi"
click at [162, 337] on div "-- -- -- Sales and marketing (inc CGIs)" at bounding box center [231, 334] width 431 height 17
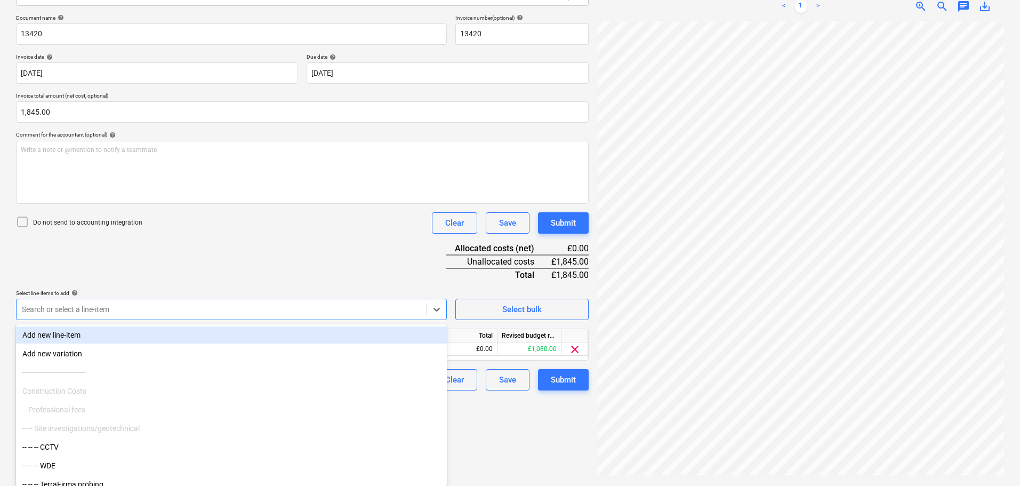
click at [239, 274] on div "Document name help 13420 Invoice number (optional) help 13420 Invoice date help…" at bounding box center [302, 202] width 573 height 376
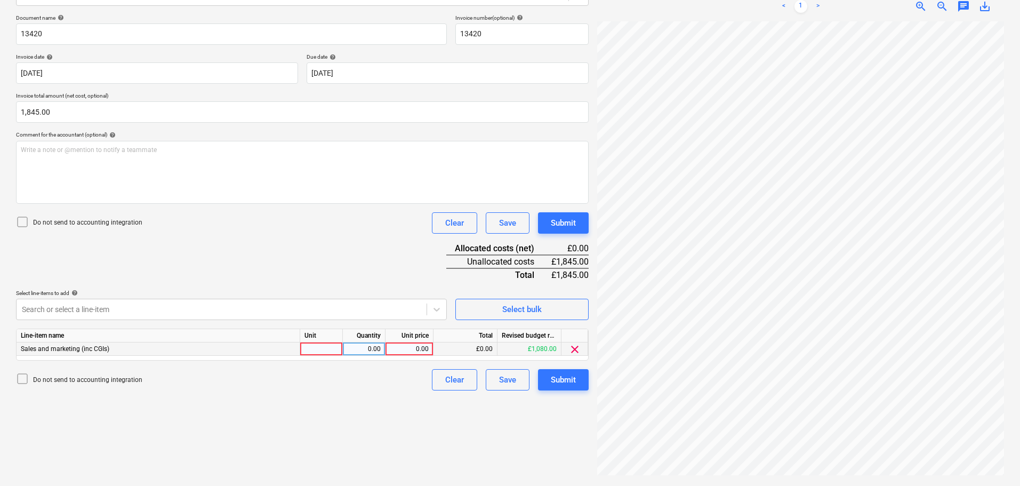
click at [407, 349] on div "0.00" at bounding box center [409, 348] width 39 height 13
type input "1080"
click at [383, 267] on div "Document name help 13420 Invoice number (optional) help 13420 Invoice date help…" at bounding box center [302, 202] width 573 height 376
click at [262, 262] on div "Document name help 13420 Invoice number (optional) help 13420 Invoice date help…" at bounding box center [302, 202] width 573 height 376
click at [414, 348] on div "1,080.00" at bounding box center [409, 348] width 39 height 13
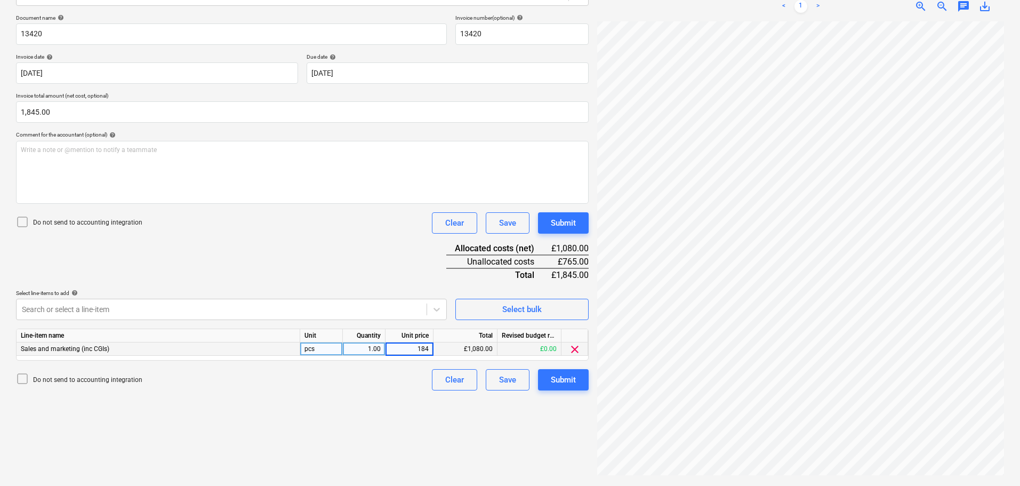
type input "1845"
click at [409, 271] on div "Document name help 13420 Invoice number (optional) help 13420 Invoice date help…" at bounding box center [302, 202] width 573 height 376
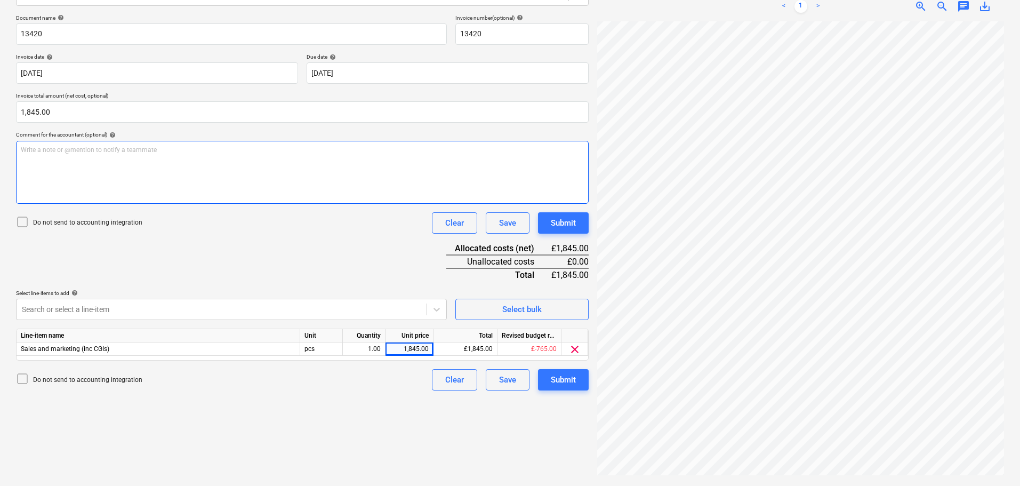
click at [120, 165] on div "Write a note or @mention to notify a teammate ﻿" at bounding box center [302, 172] width 573 height 63
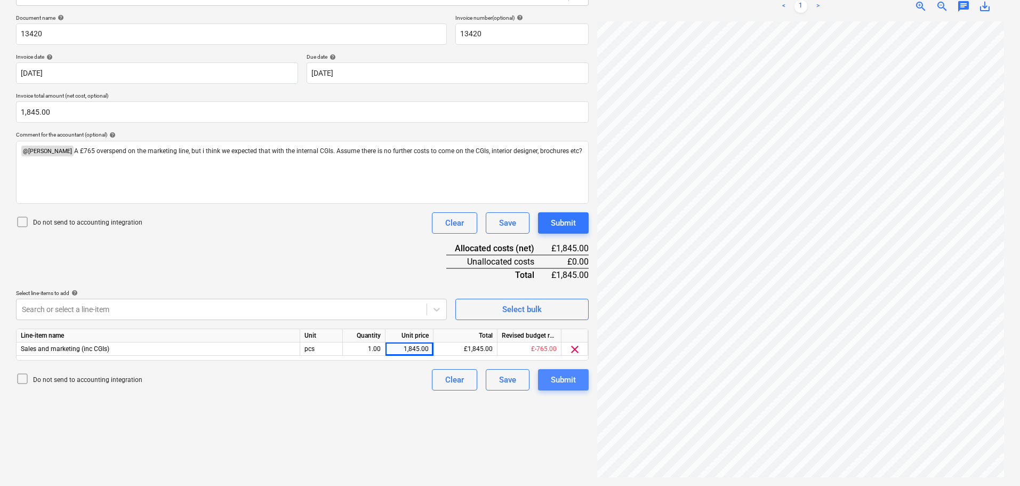
click at [575, 380] on div "Submit" at bounding box center [563, 380] width 25 height 14
